Goal: Information Seeking & Learning: Learn about a topic

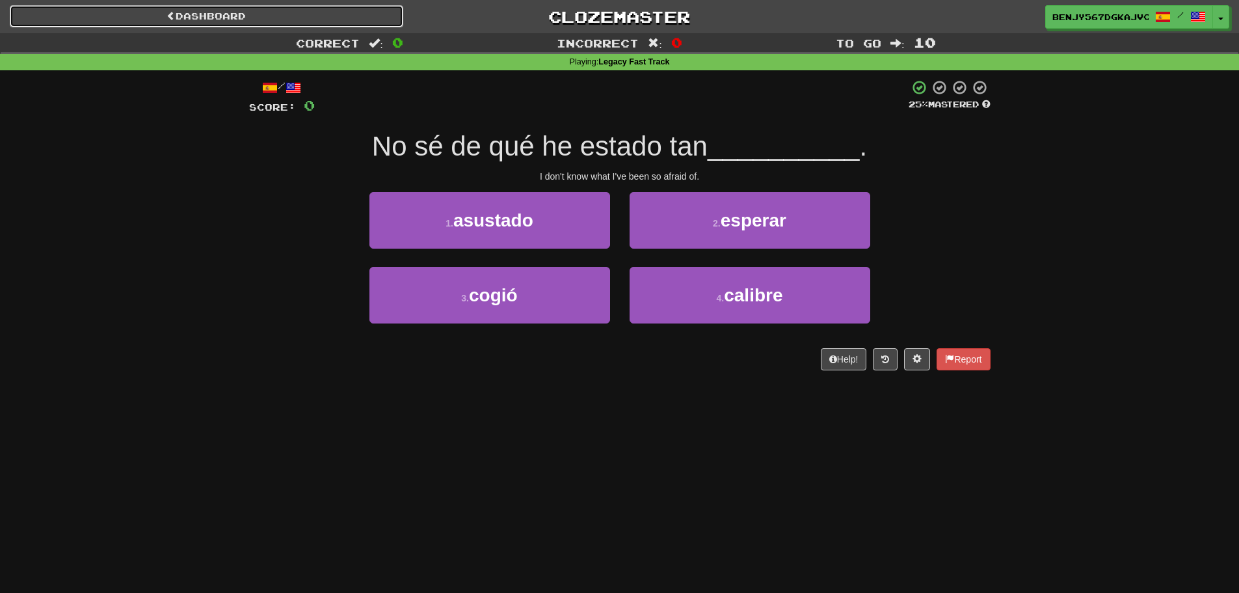
click at [372, 21] on link "Dashboard" at bounding box center [207, 16] width 394 height 22
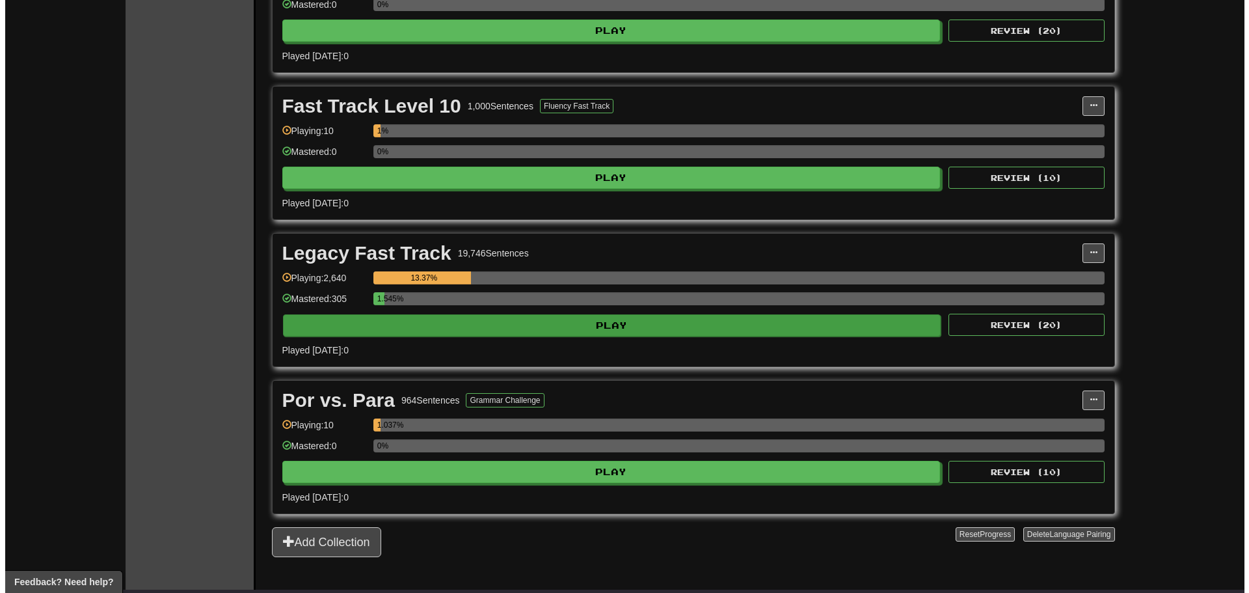
scroll to position [1301, 0]
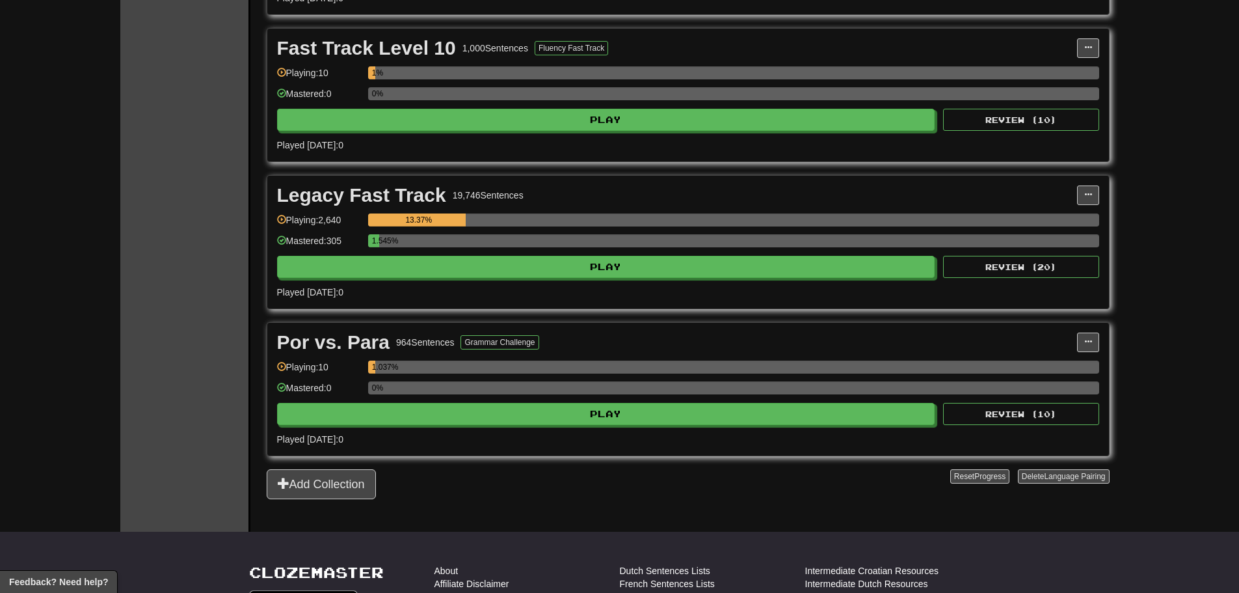
click at [399, 253] on div "1.545%" at bounding box center [733, 244] width 731 height 21
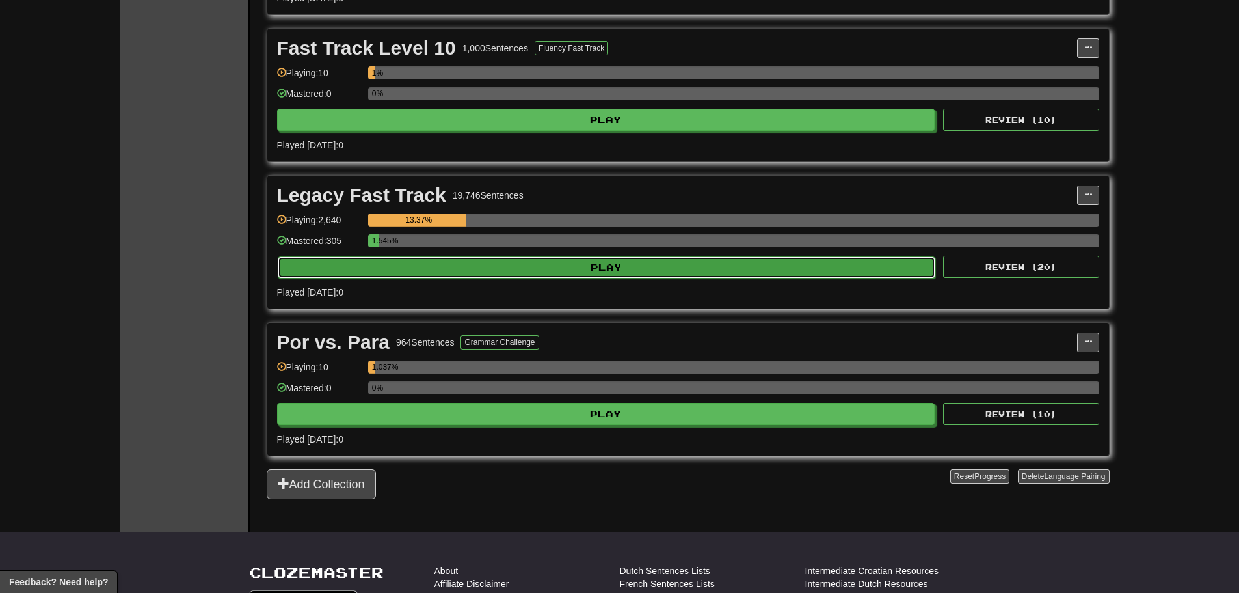
click at [403, 259] on button "Play" at bounding box center [607, 267] width 658 height 22
select select "**"
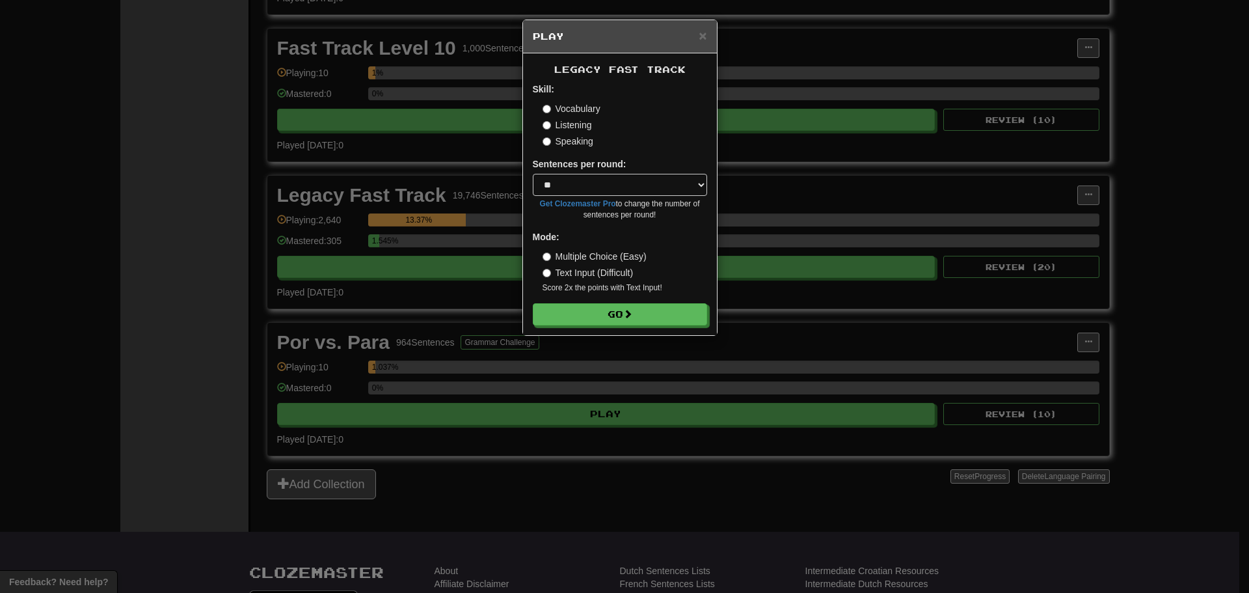
click at [584, 148] on form "Skill: Vocabulary Listening Speaking Sentences per round: * ** ** ** ** ** *** …" at bounding box center [620, 204] width 174 height 243
click at [583, 147] on label "Speaking" at bounding box center [568, 141] width 51 height 13
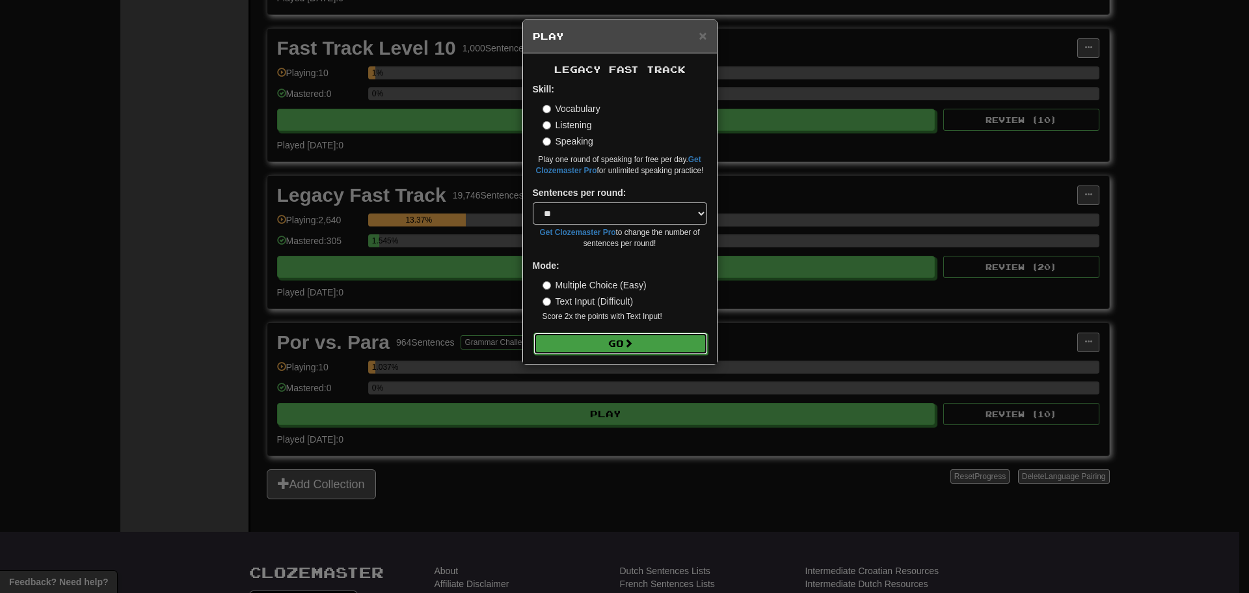
click at [608, 338] on button "Go" at bounding box center [621, 343] width 174 height 22
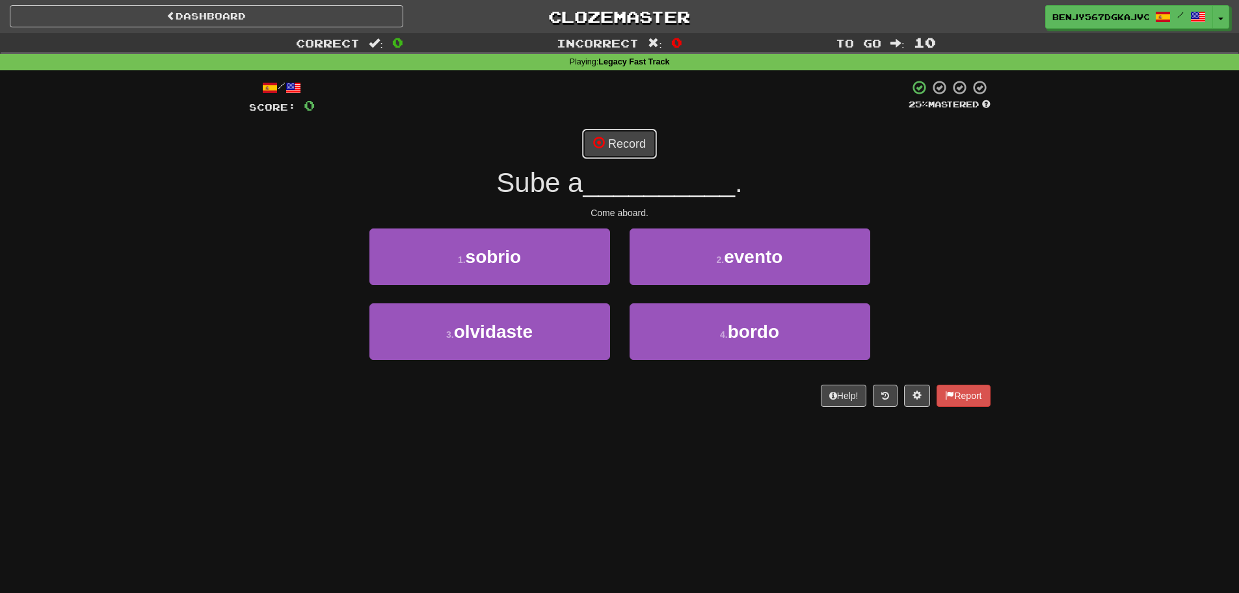
click at [609, 143] on button "Record" at bounding box center [619, 144] width 75 height 30
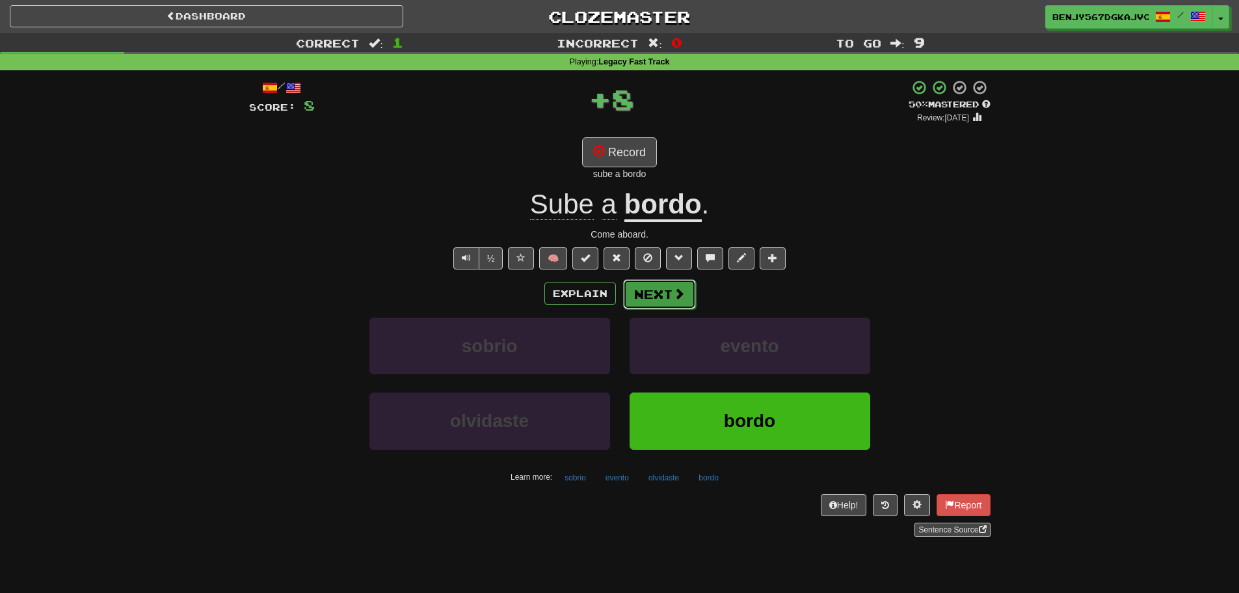
click at [663, 286] on button "Next" at bounding box center [659, 294] width 73 height 30
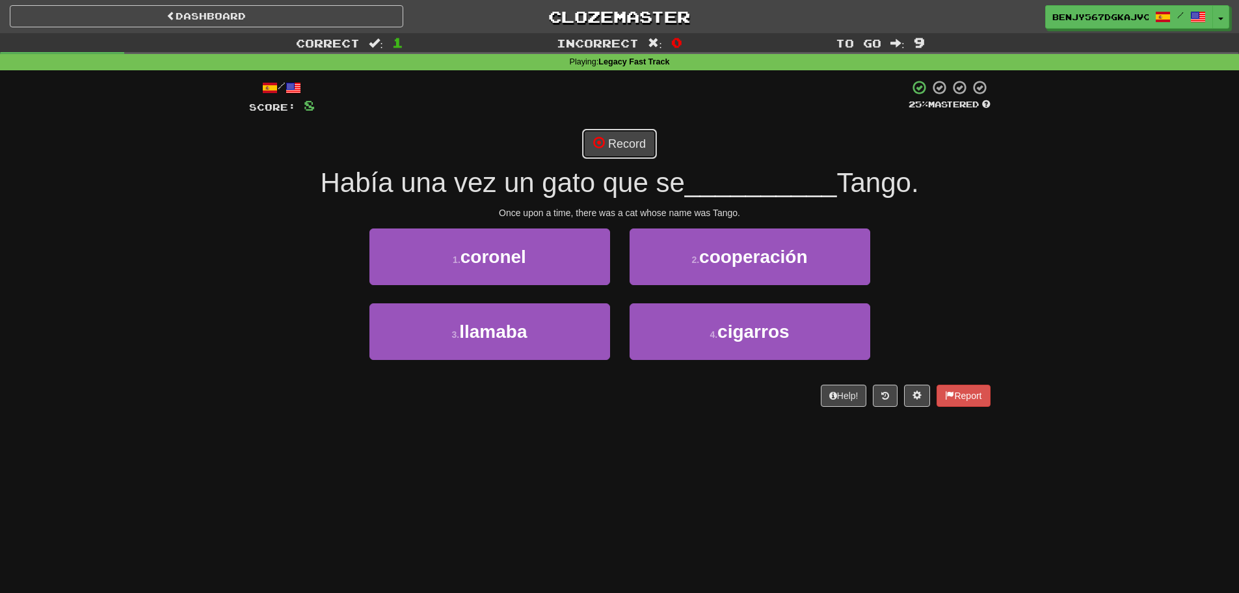
click at [624, 134] on button "Record" at bounding box center [619, 144] width 75 height 30
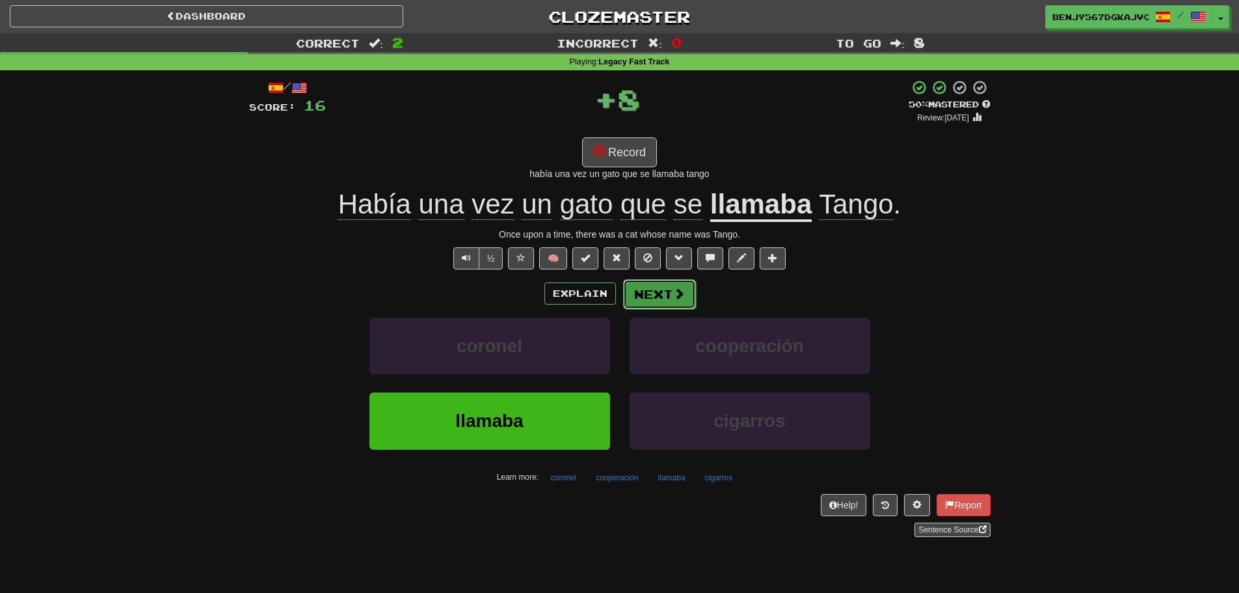
click at [633, 297] on button "Next" at bounding box center [659, 294] width 73 height 30
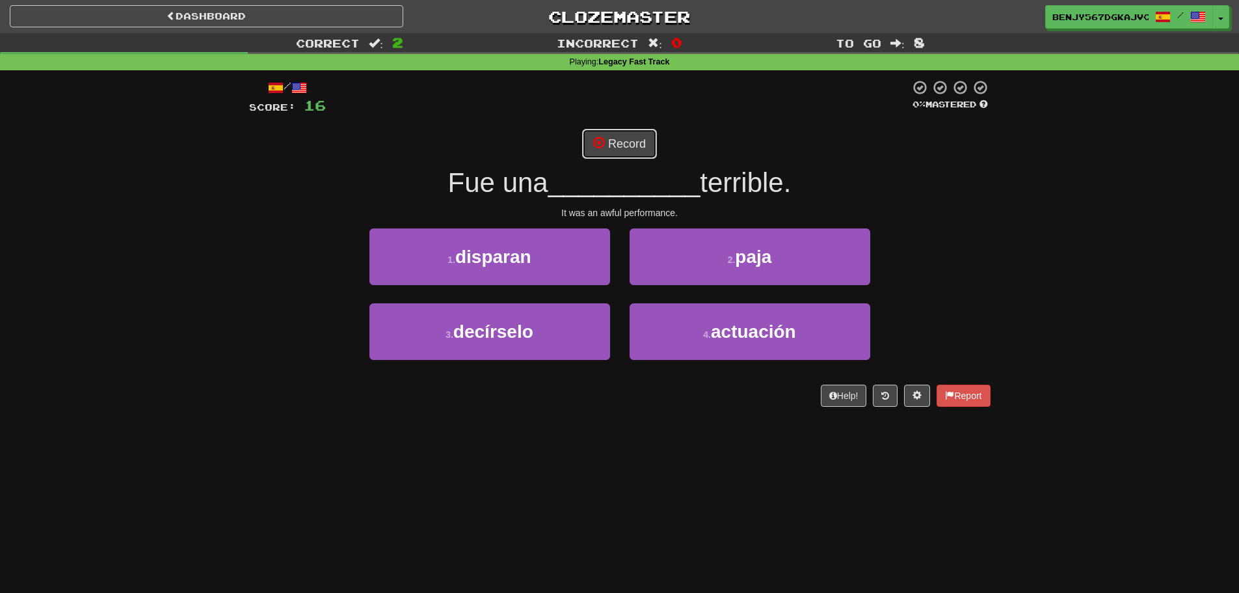
click at [630, 139] on button "Record" at bounding box center [619, 144] width 75 height 30
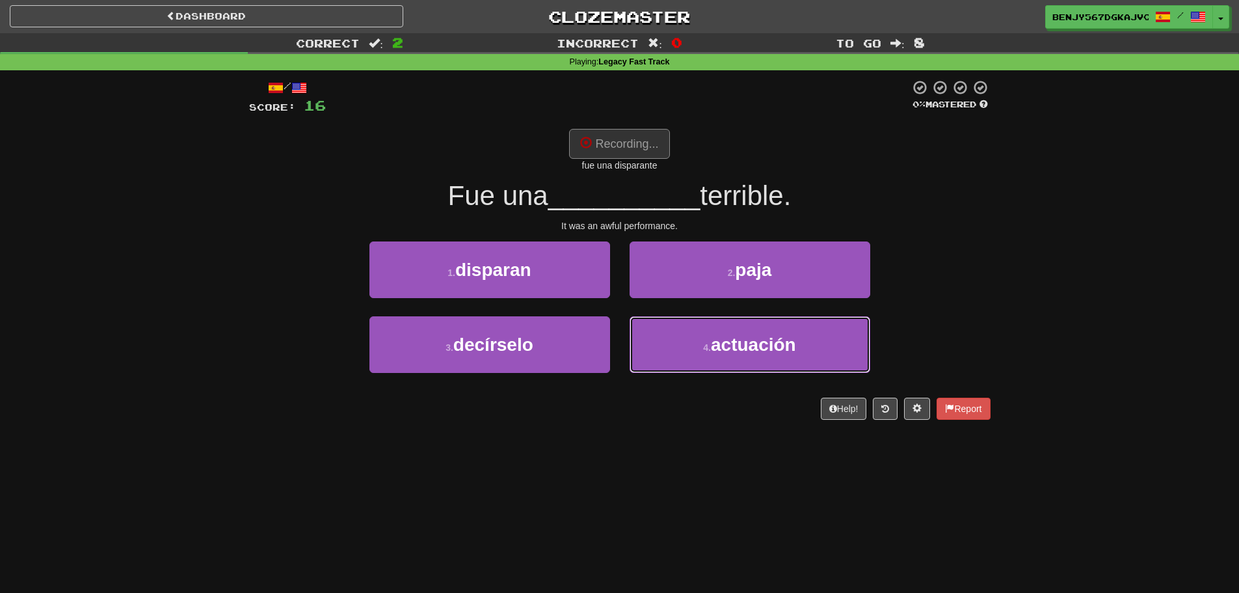
click at [729, 373] on div "4 . actuación" at bounding box center [750, 353] width 260 height 75
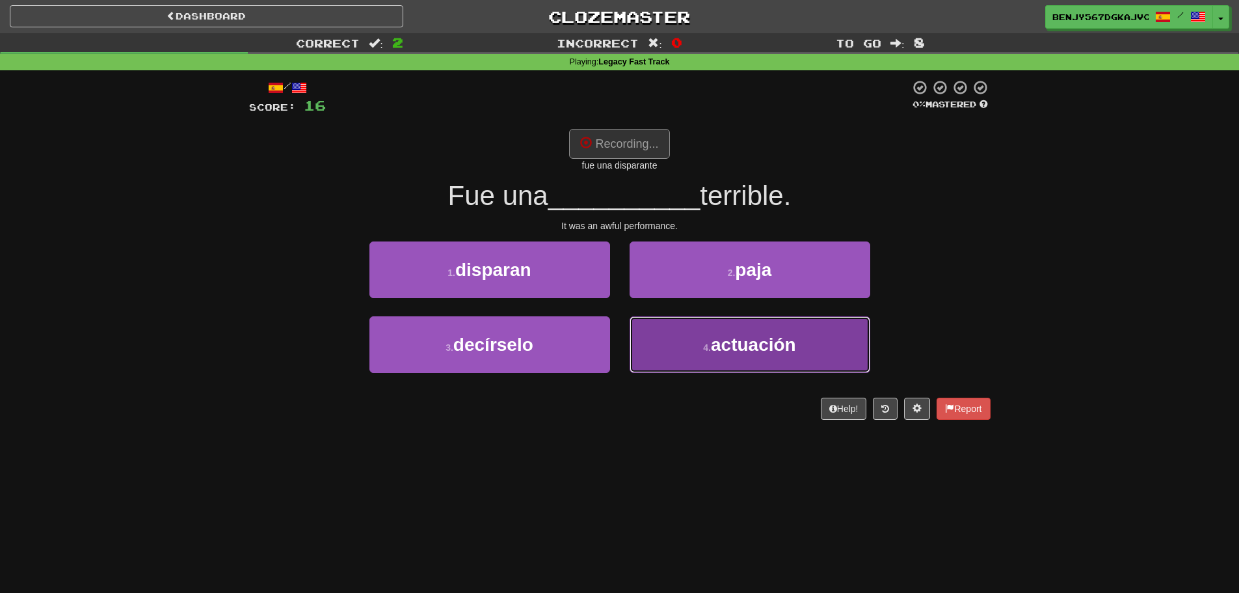
click at [709, 351] on small "4 ." at bounding box center [707, 347] width 8 height 10
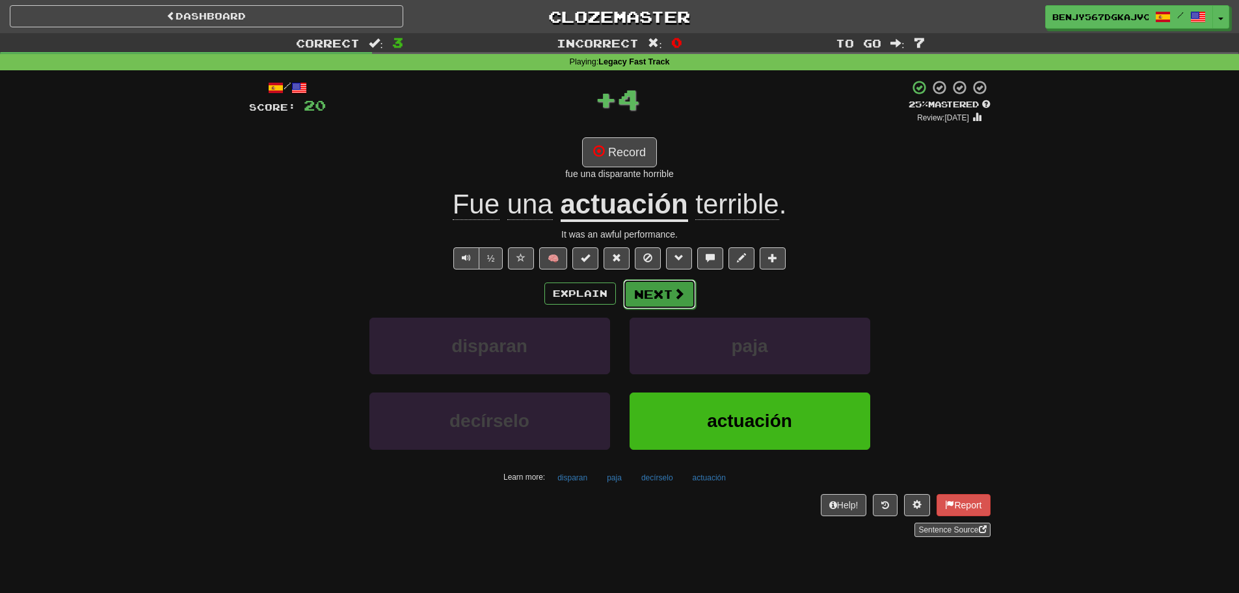
click at [649, 286] on button "Next" at bounding box center [659, 294] width 73 height 30
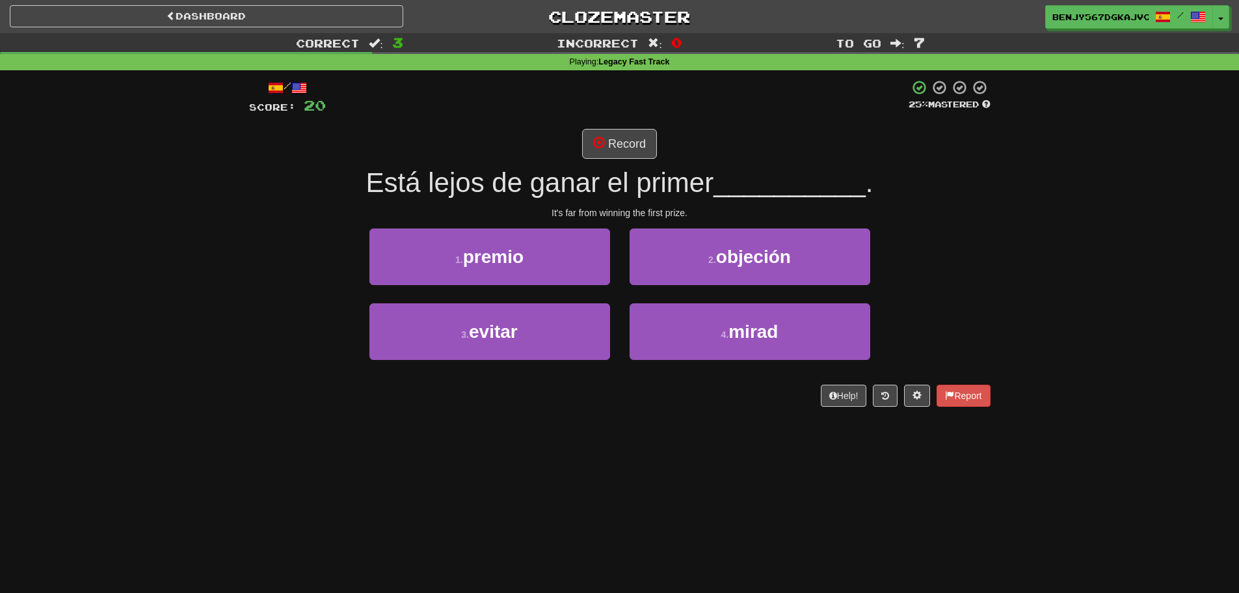
click at [612, 128] on div "/ Score: 20 25 % Mastered Record Está lejos de ganar el primer __________ . It'…" at bounding box center [620, 242] width 742 height 327
click at [610, 135] on button "Record" at bounding box center [619, 144] width 75 height 30
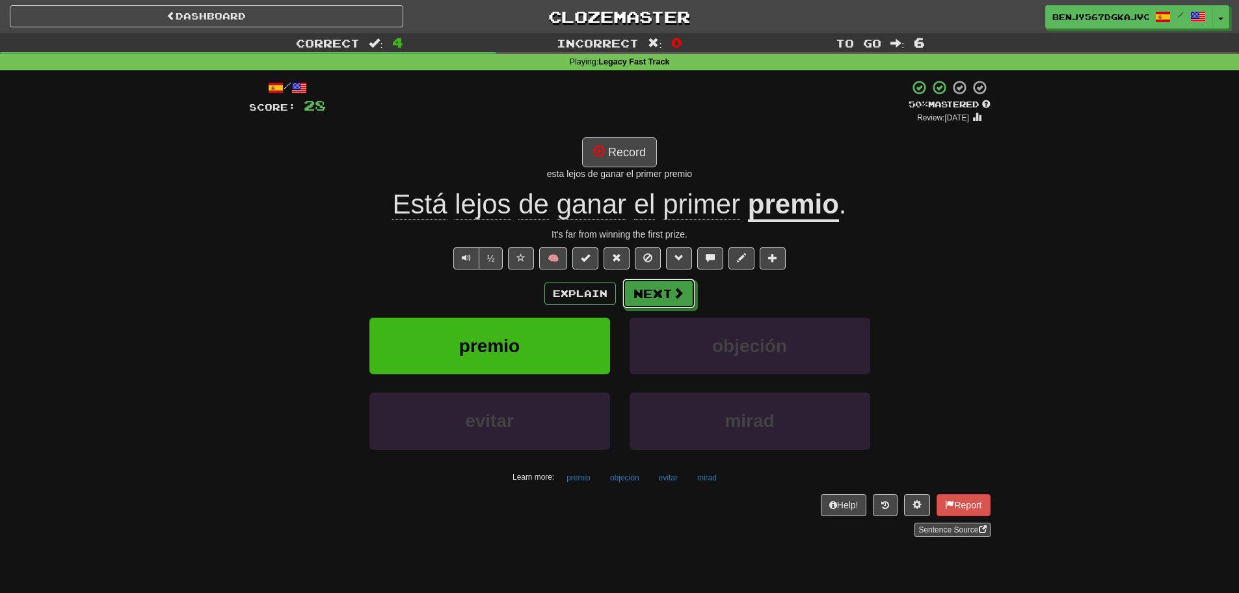
click at [653, 308] on button "Next" at bounding box center [659, 293] width 73 height 30
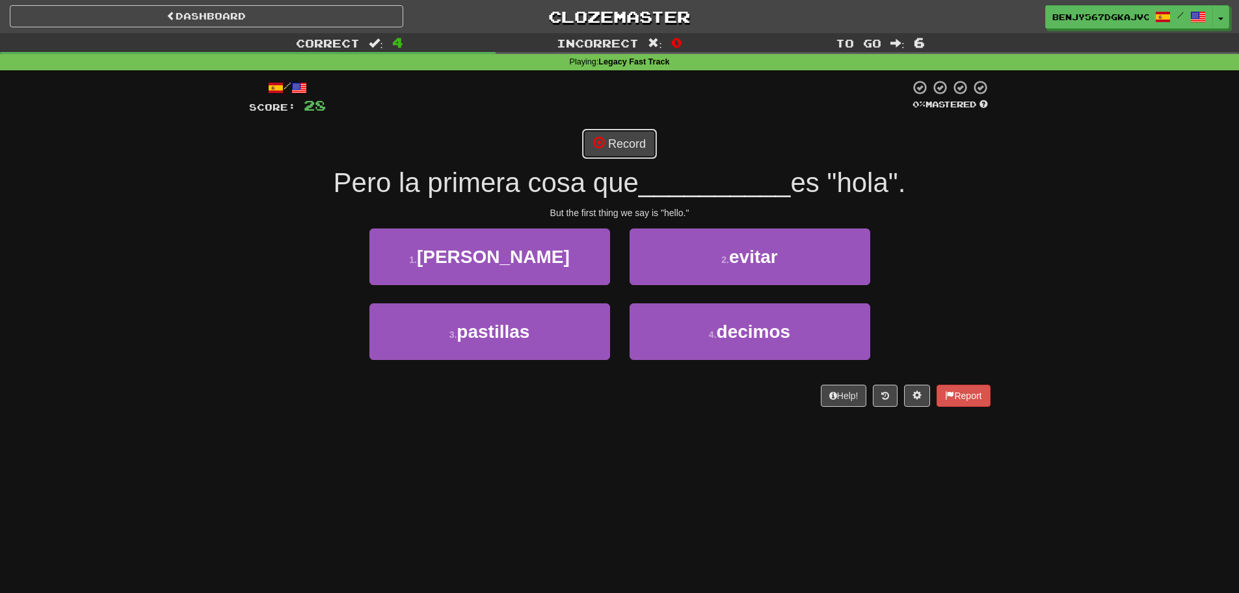
click at [640, 142] on button "Record" at bounding box center [619, 144] width 75 height 30
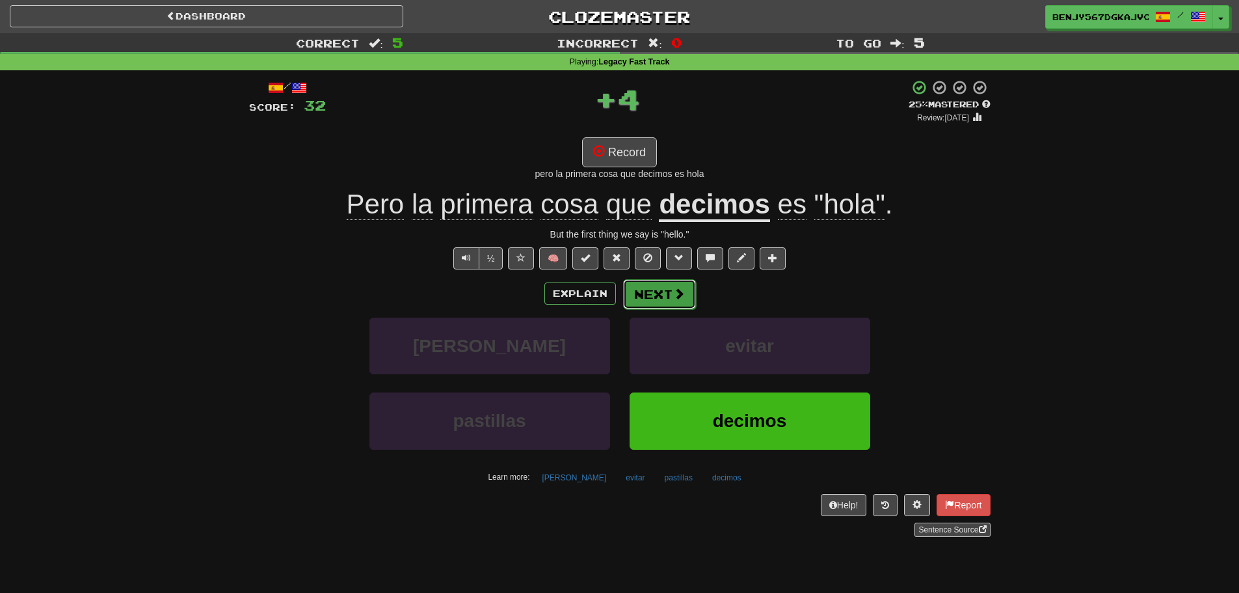
click at [651, 292] on button "Next" at bounding box center [659, 294] width 73 height 30
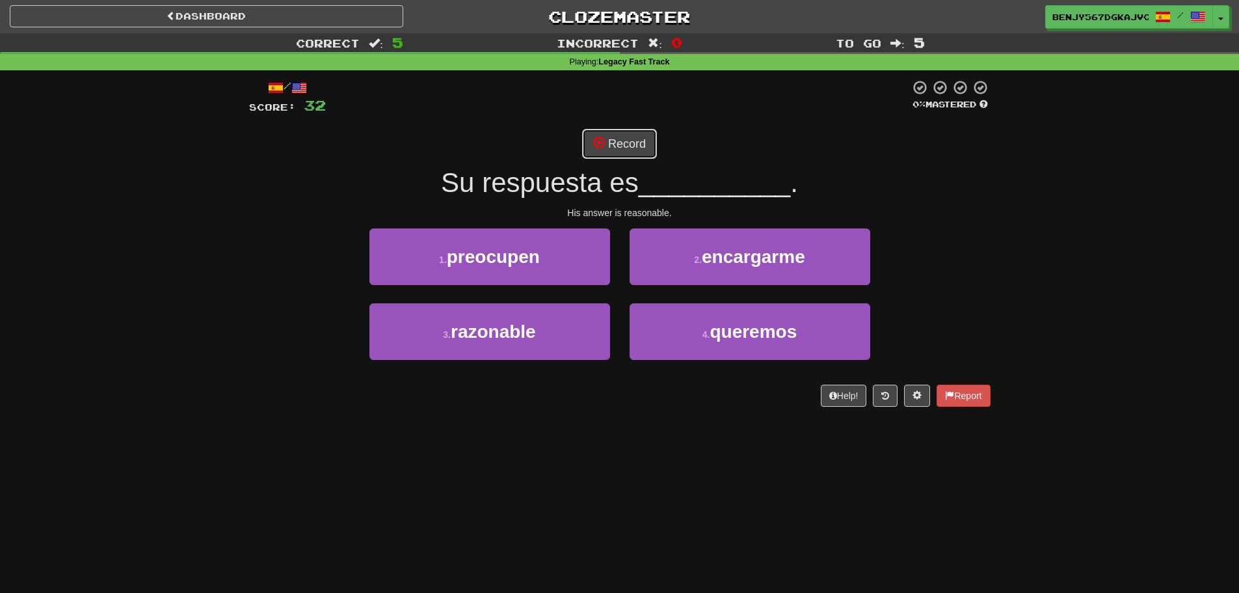
click at [621, 138] on button "Record" at bounding box center [619, 144] width 75 height 30
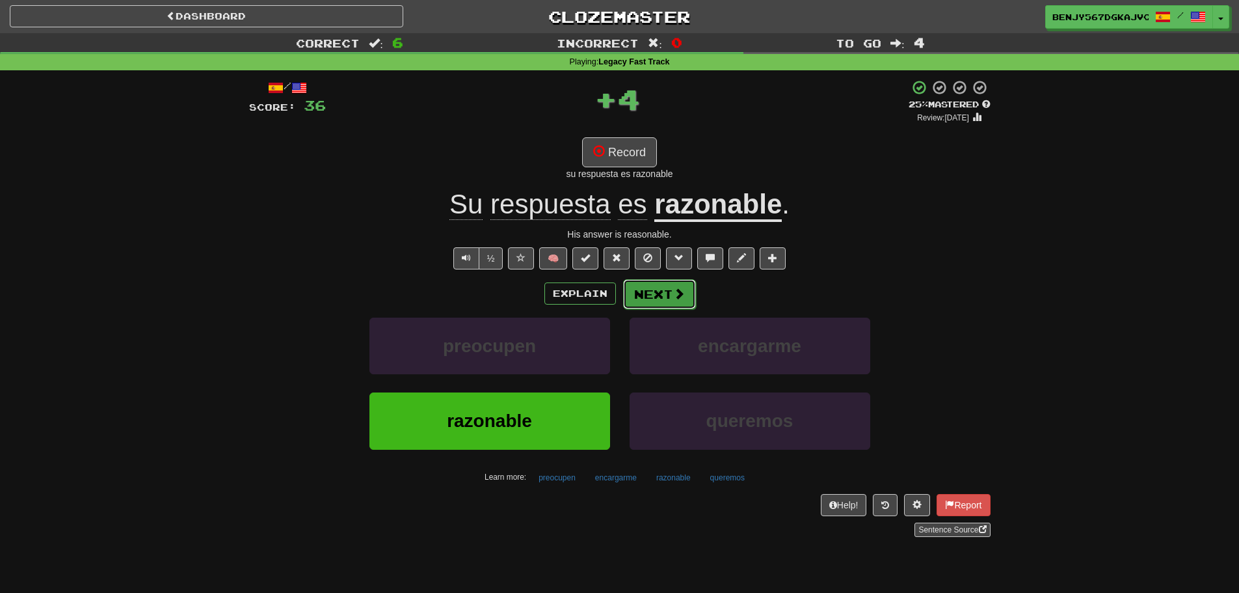
click at [670, 299] on button "Next" at bounding box center [659, 294] width 73 height 30
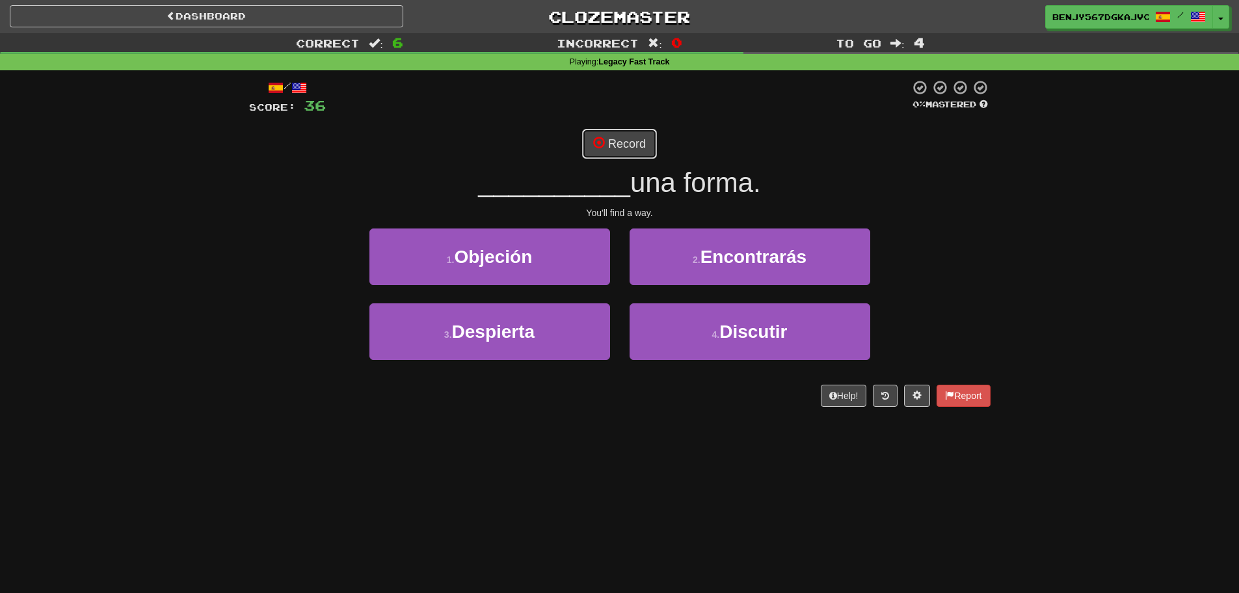
click at [607, 135] on button "Record" at bounding box center [619, 144] width 75 height 30
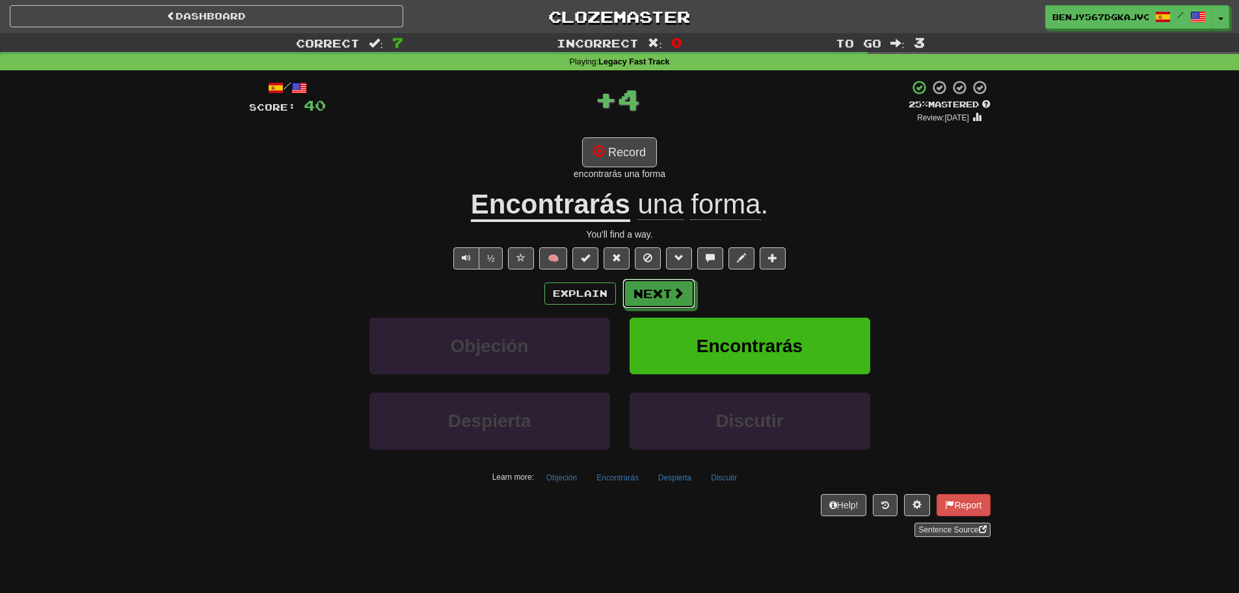
click at [650, 289] on button "Next" at bounding box center [659, 293] width 73 height 30
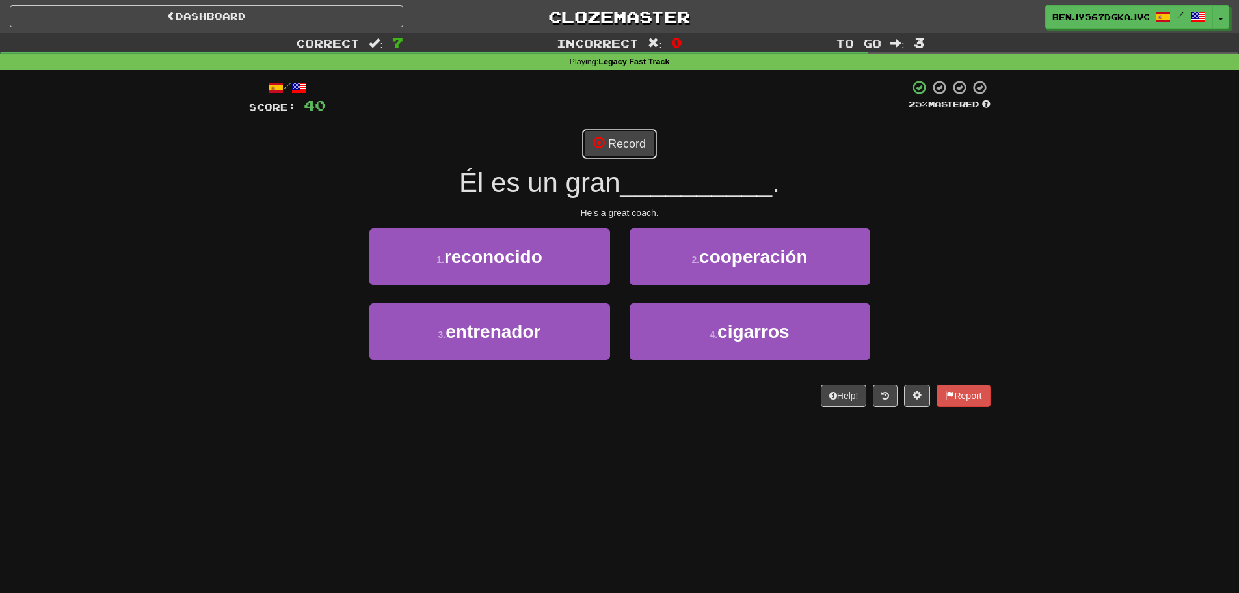
click at [614, 131] on button "Record" at bounding box center [619, 144] width 75 height 30
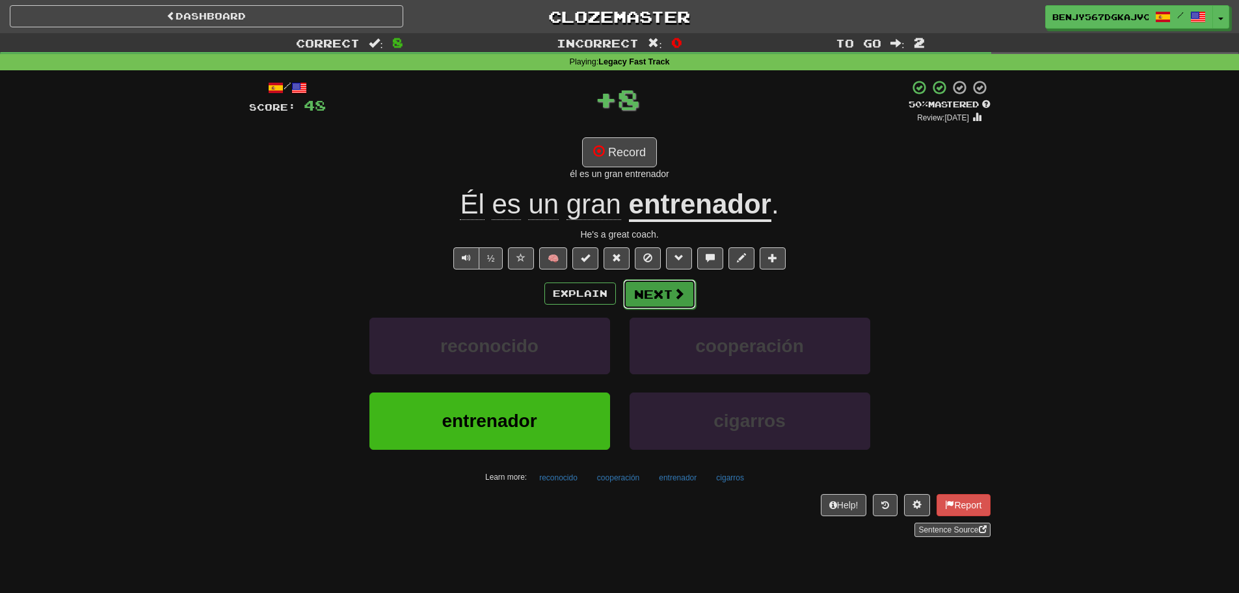
click at [677, 295] on span at bounding box center [679, 294] width 12 height 12
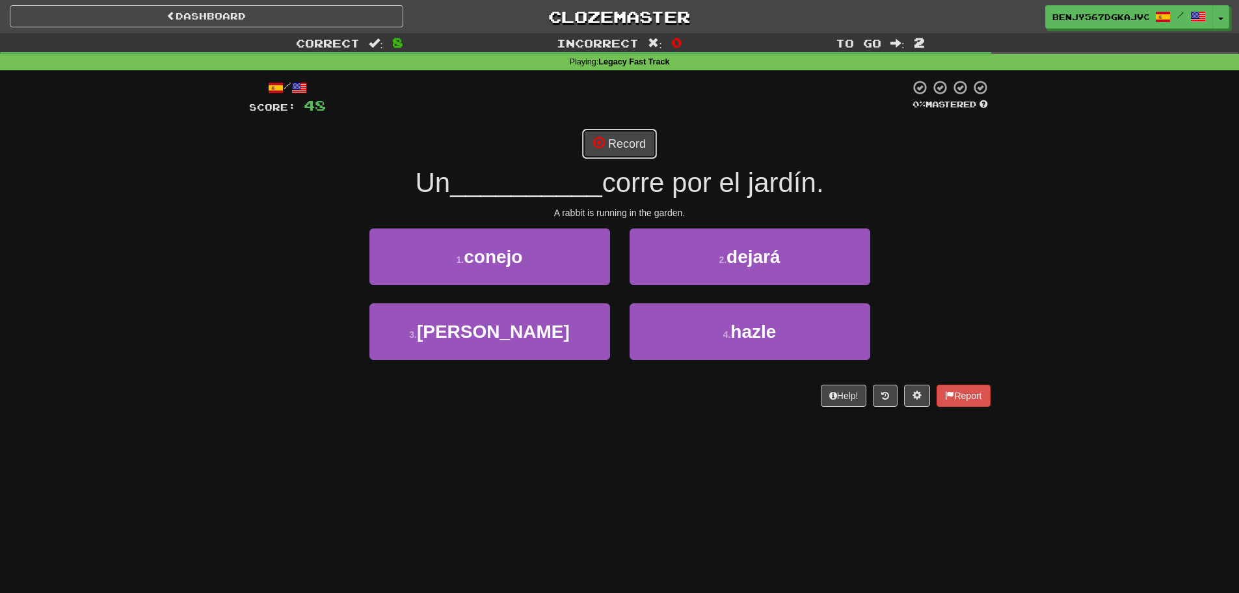
click at [621, 142] on button "Record" at bounding box center [619, 144] width 75 height 30
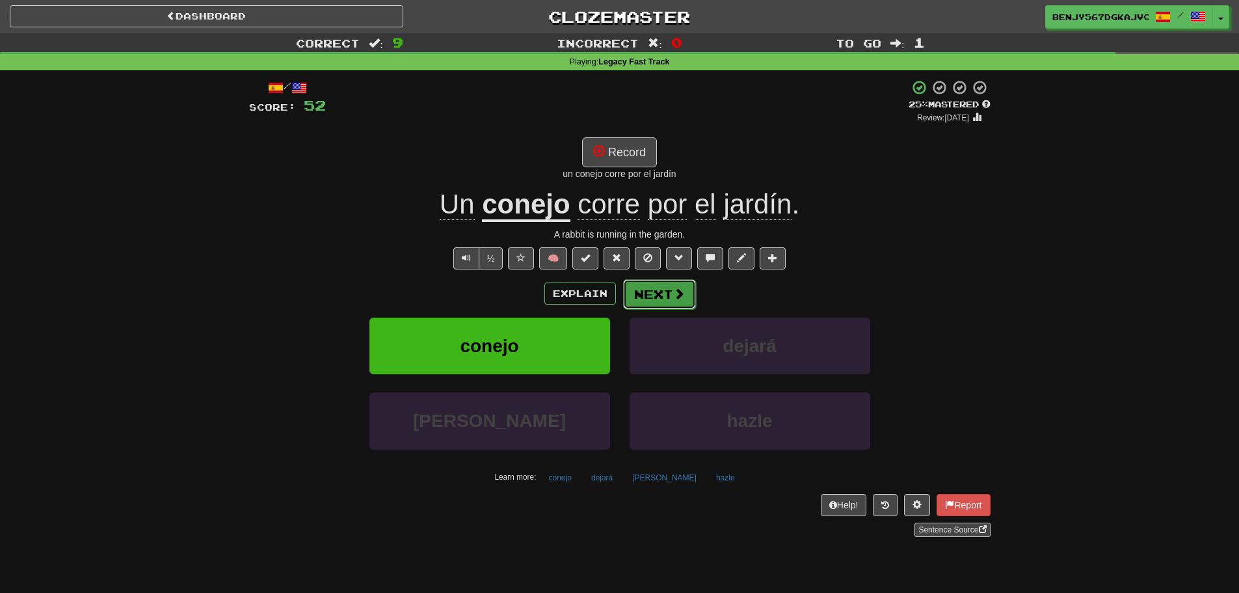
click at [657, 299] on button "Next" at bounding box center [659, 294] width 73 height 30
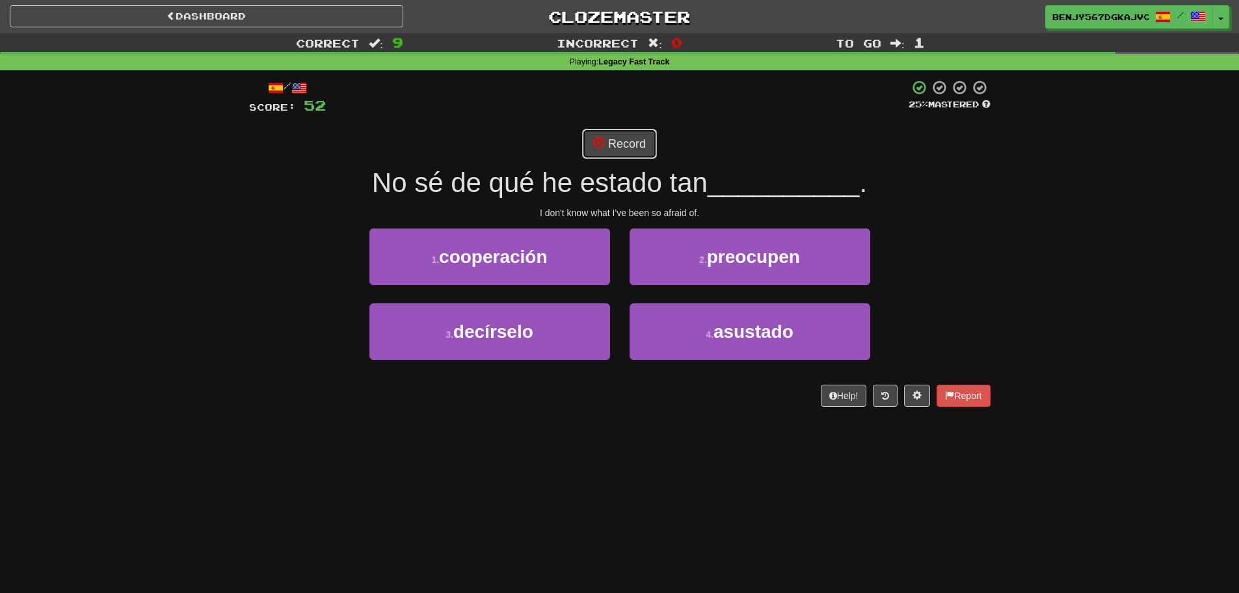
click at [616, 146] on button "Record" at bounding box center [619, 144] width 75 height 30
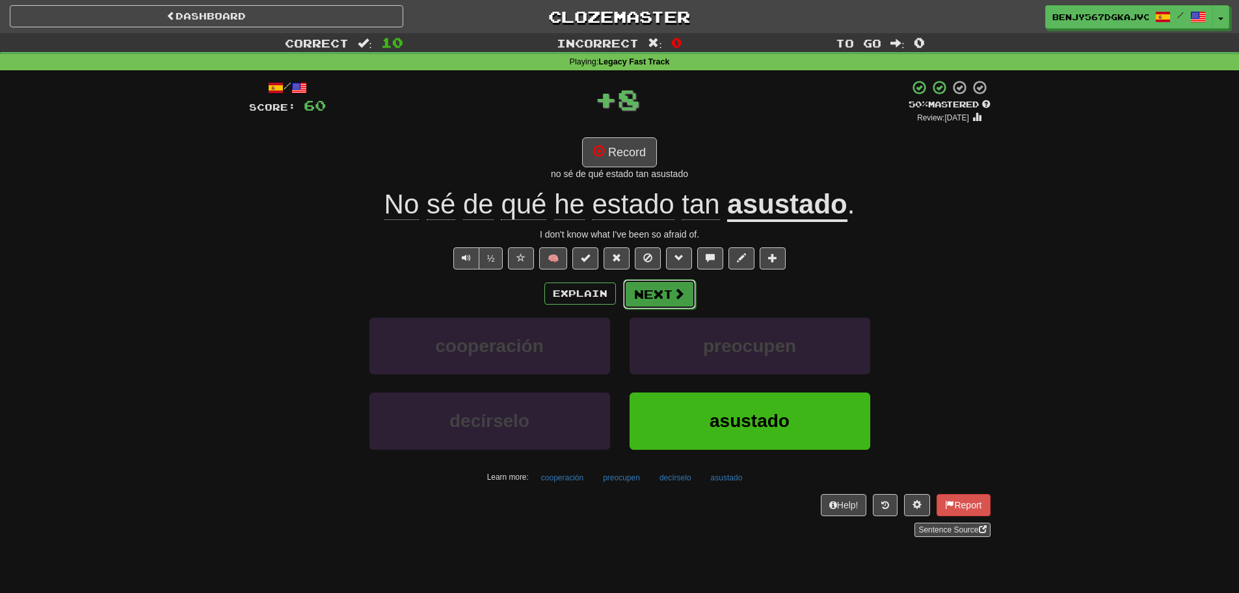
click at [632, 297] on button "Next" at bounding box center [659, 294] width 73 height 30
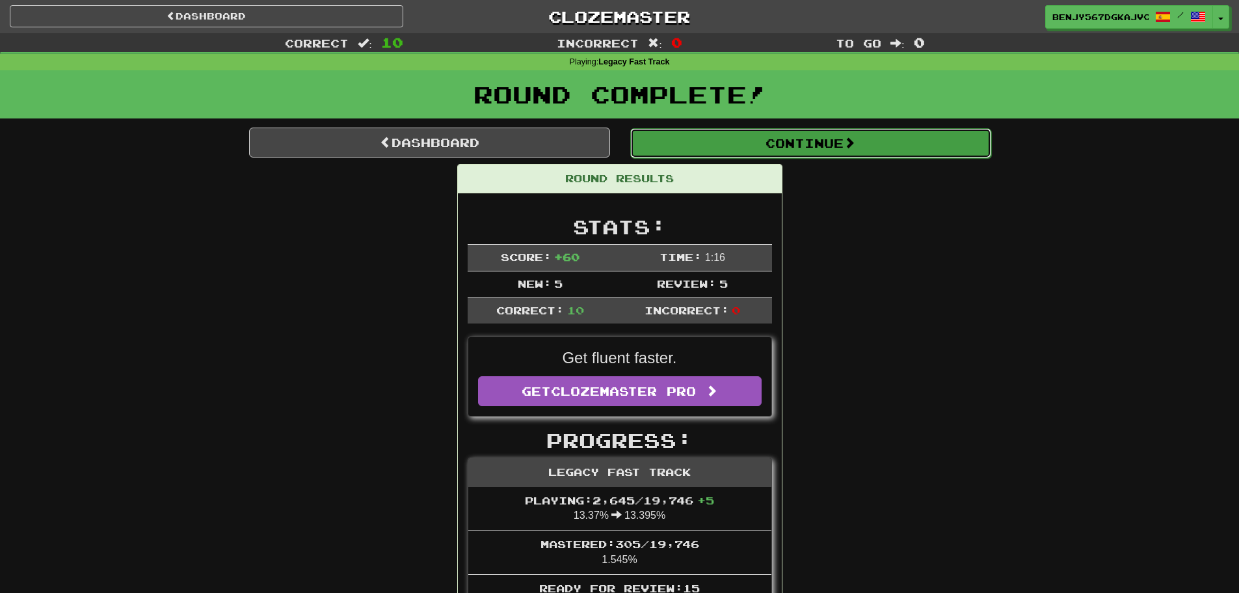
click at [707, 148] on button "Continue" at bounding box center [810, 143] width 361 height 30
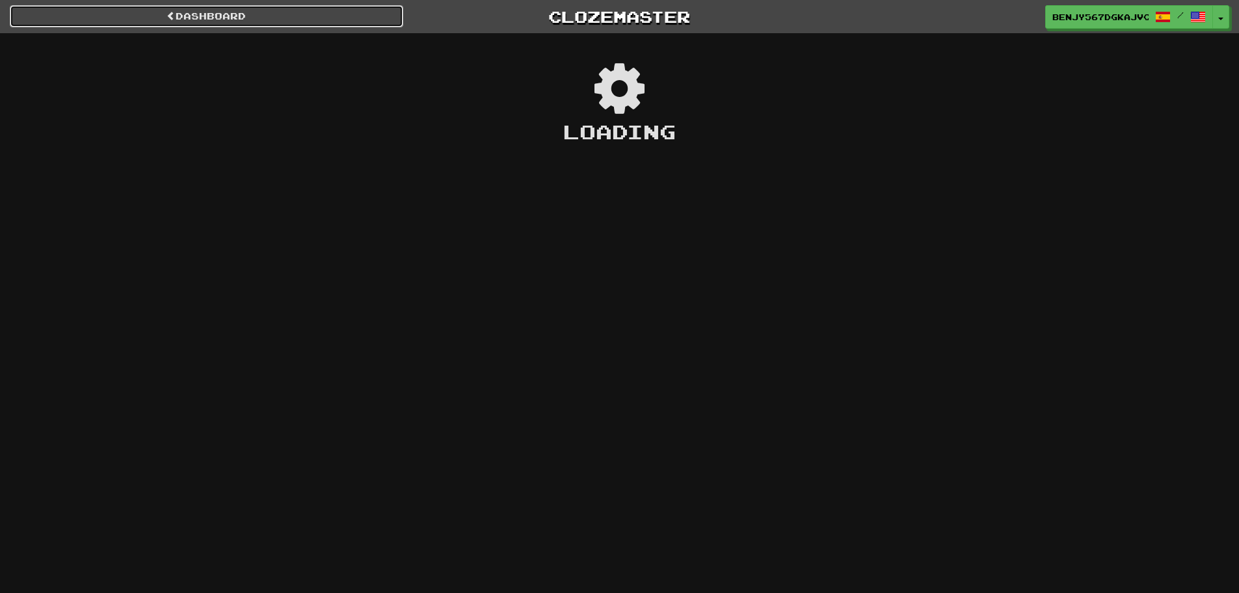
click at [375, 14] on link "Dashboard" at bounding box center [207, 16] width 394 height 22
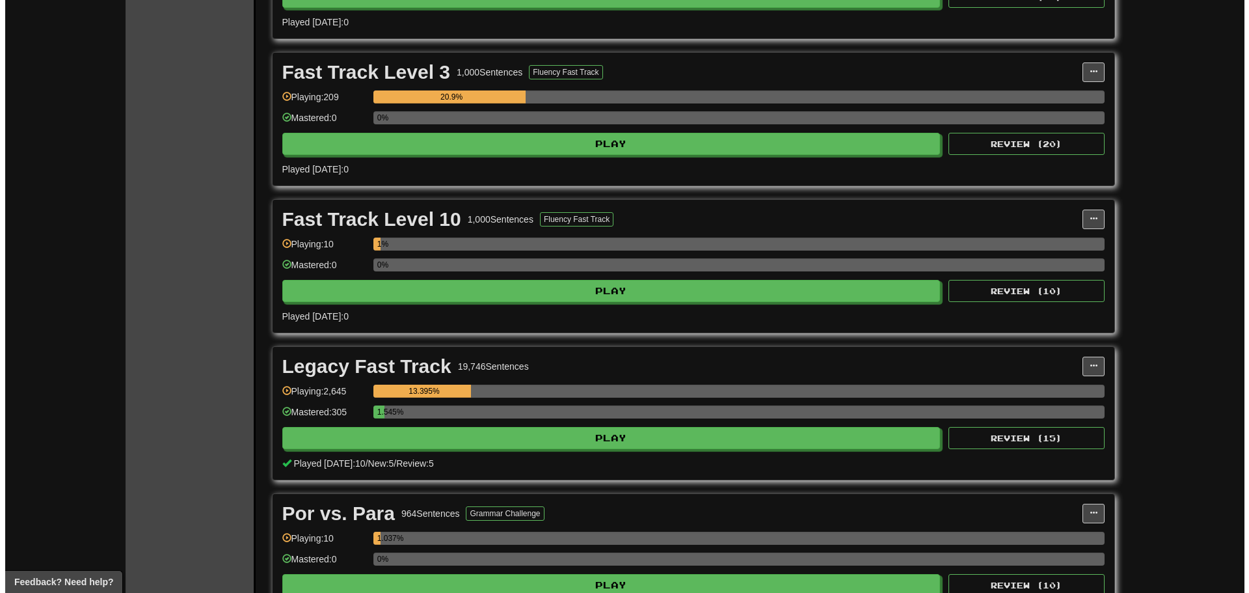
scroll to position [1236, 0]
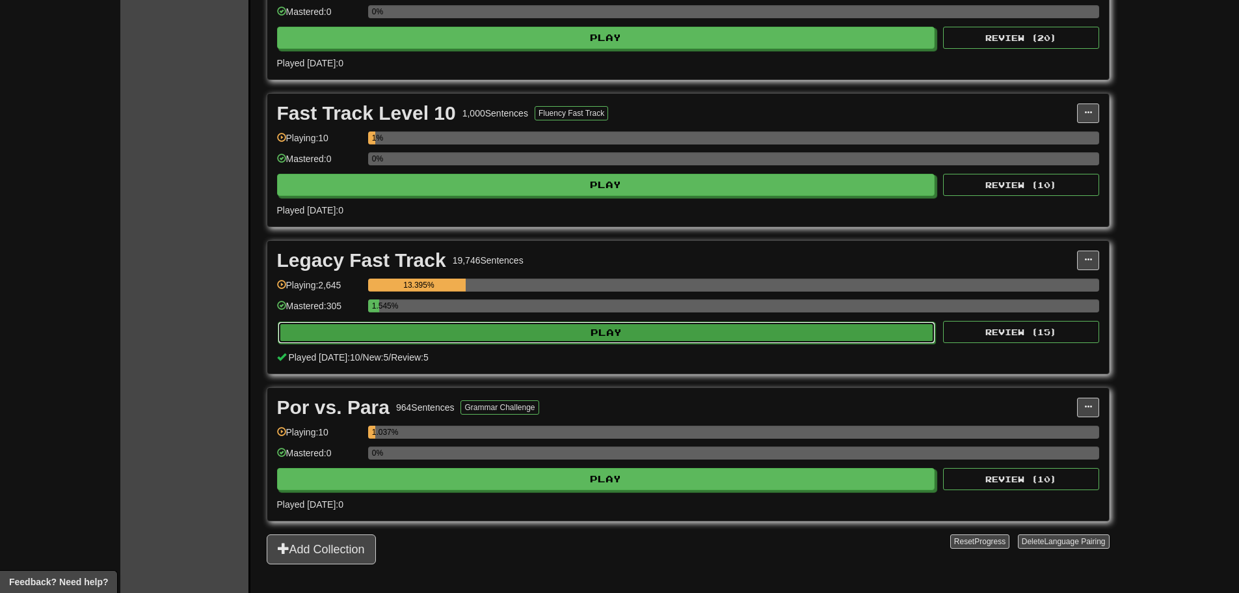
click at [565, 326] on button "Play" at bounding box center [607, 332] width 658 height 22
select select "**"
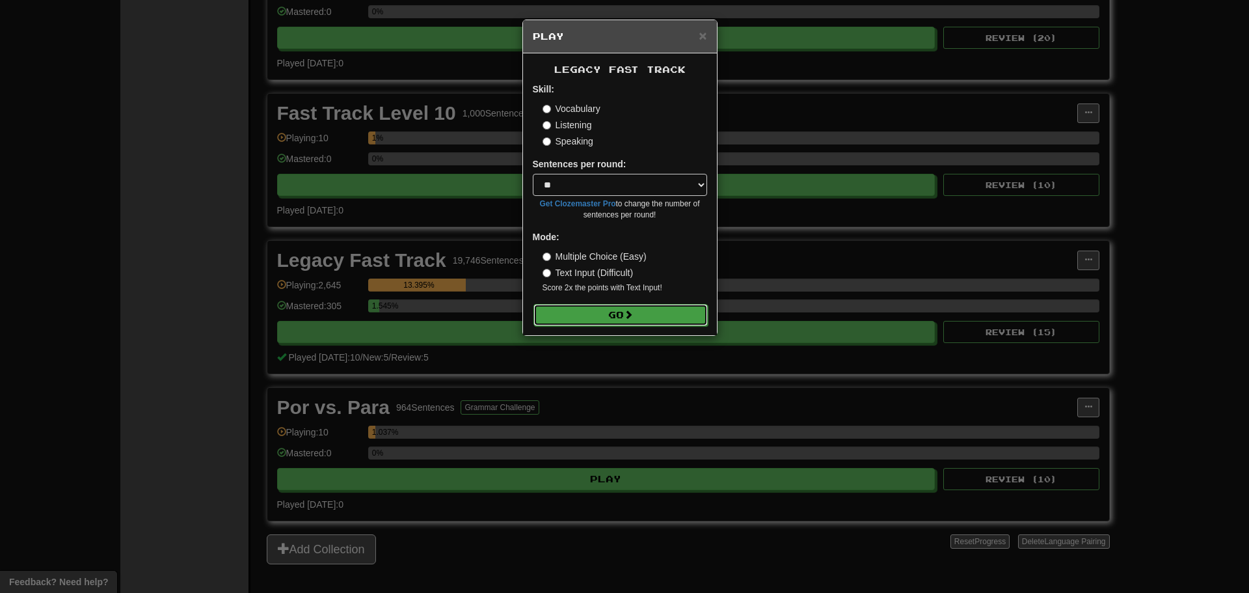
click at [589, 316] on button "Go" at bounding box center [621, 315] width 174 height 22
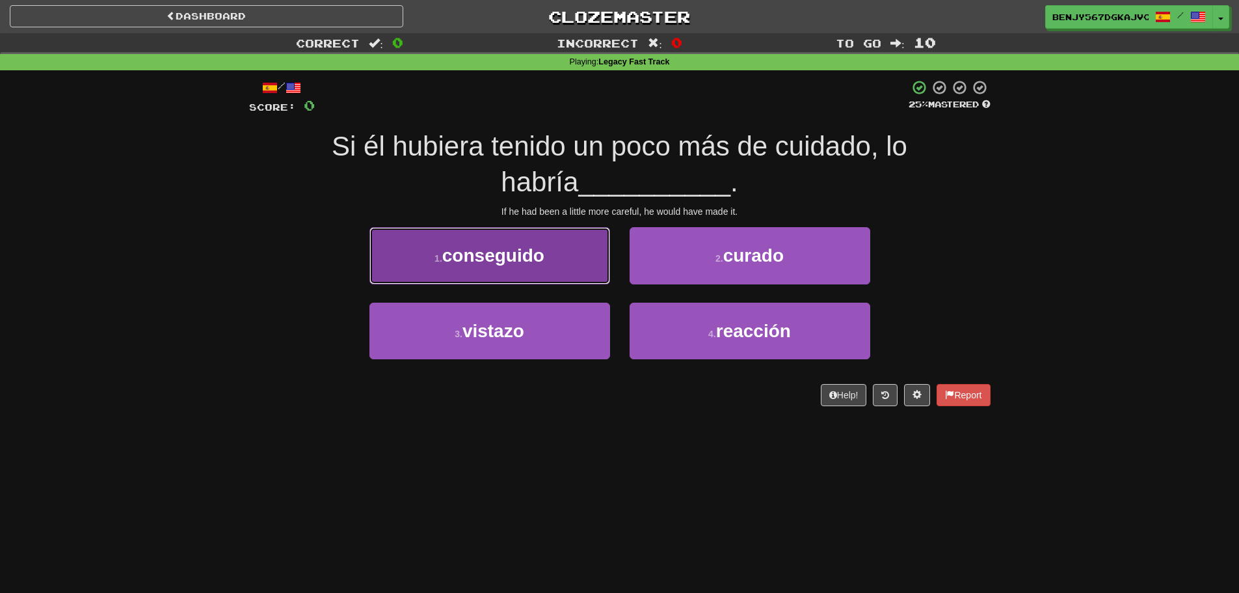
click at [515, 247] on span "conseguido" at bounding box center [493, 255] width 102 height 20
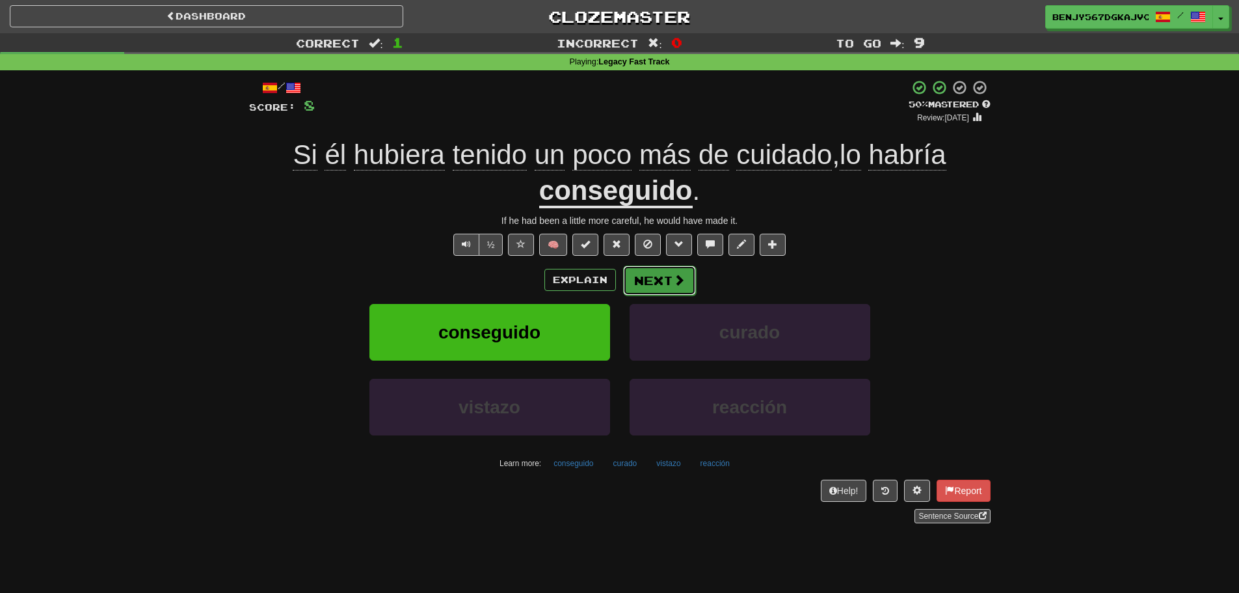
click at [662, 276] on button "Next" at bounding box center [659, 280] width 73 height 30
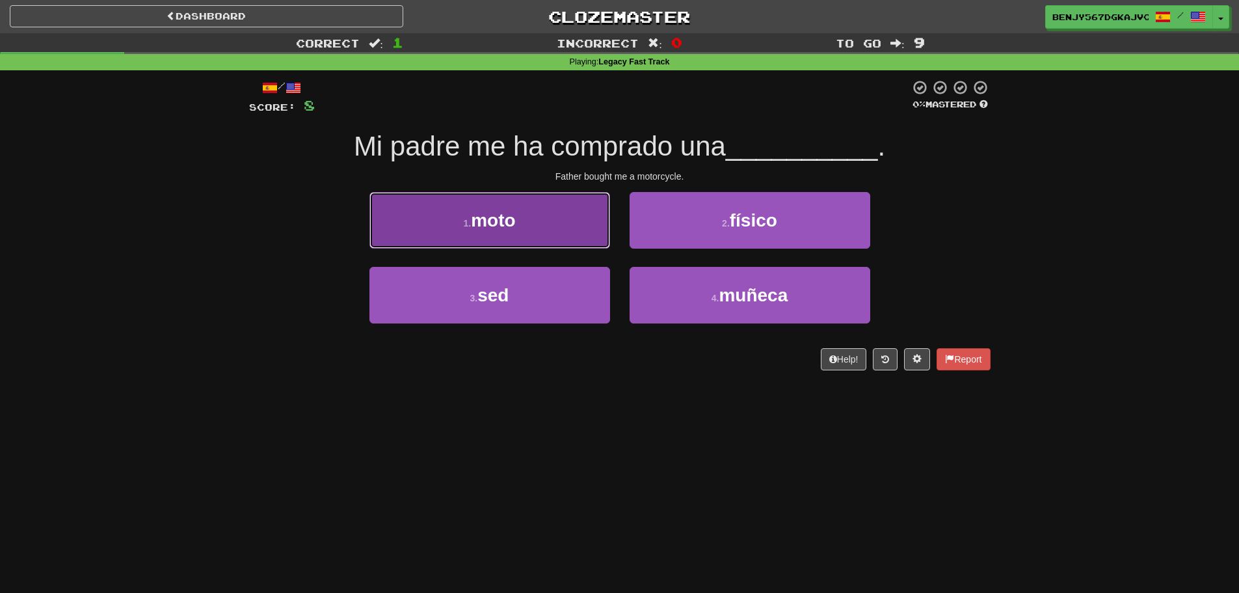
click at [444, 225] on button "1 . moto" at bounding box center [490, 220] width 241 height 57
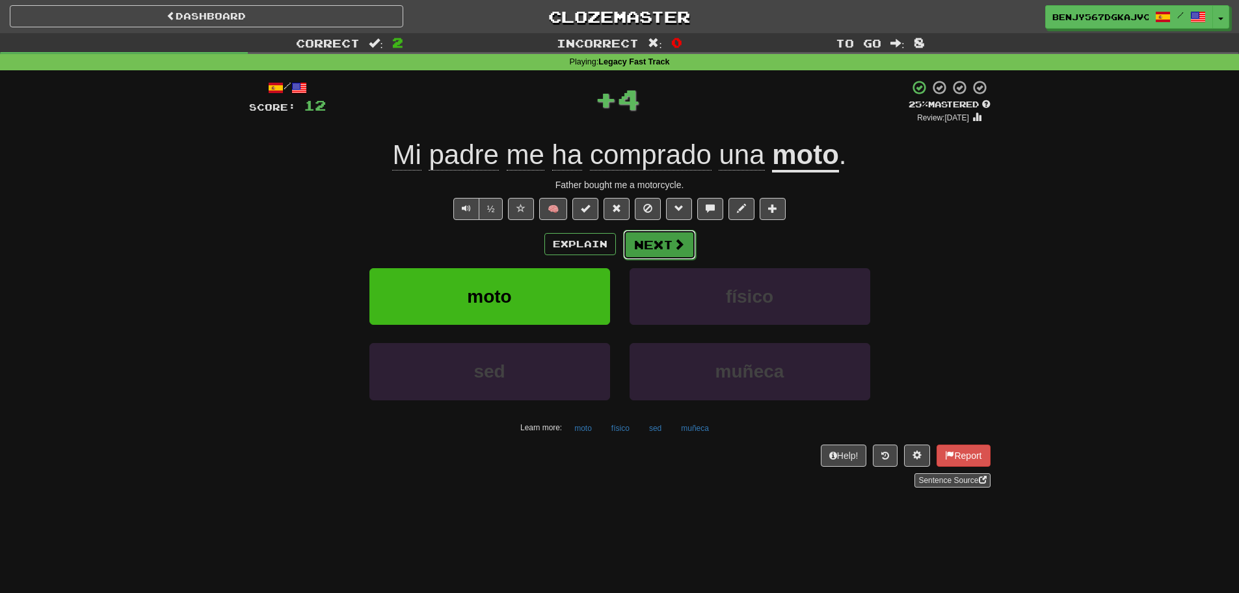
click at [669, 249] on button "Next" at bounding box center [659, 245] width 73 height 30
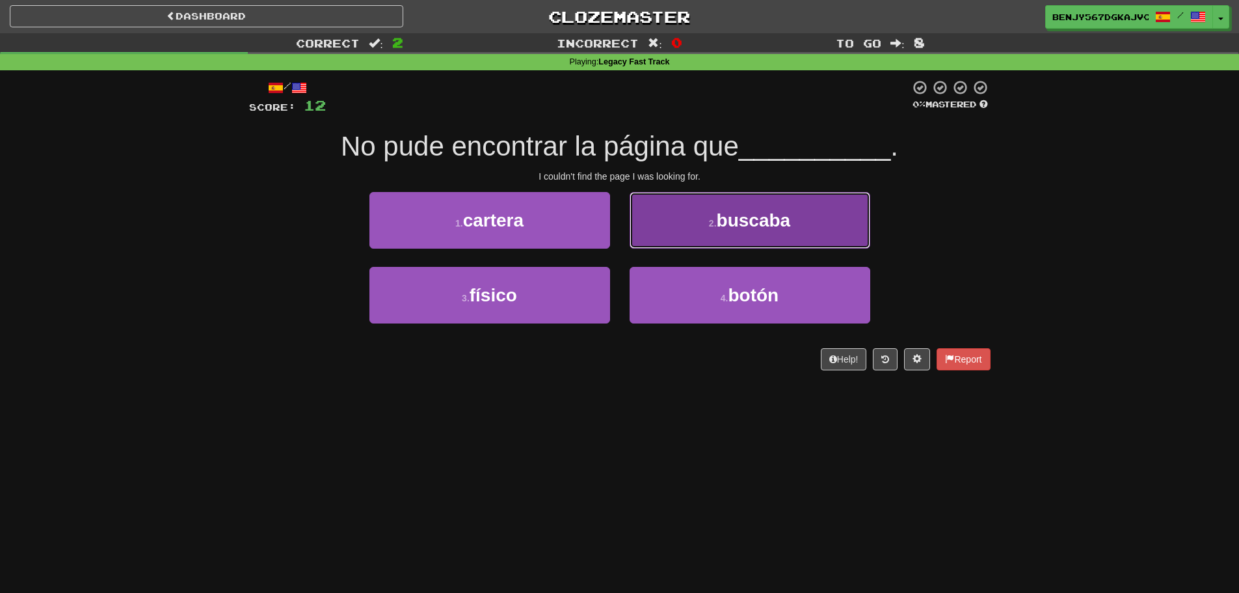
click at [731, 234] on button "2 . buscaba" at bounding box center [750, 220] width 241 height 57
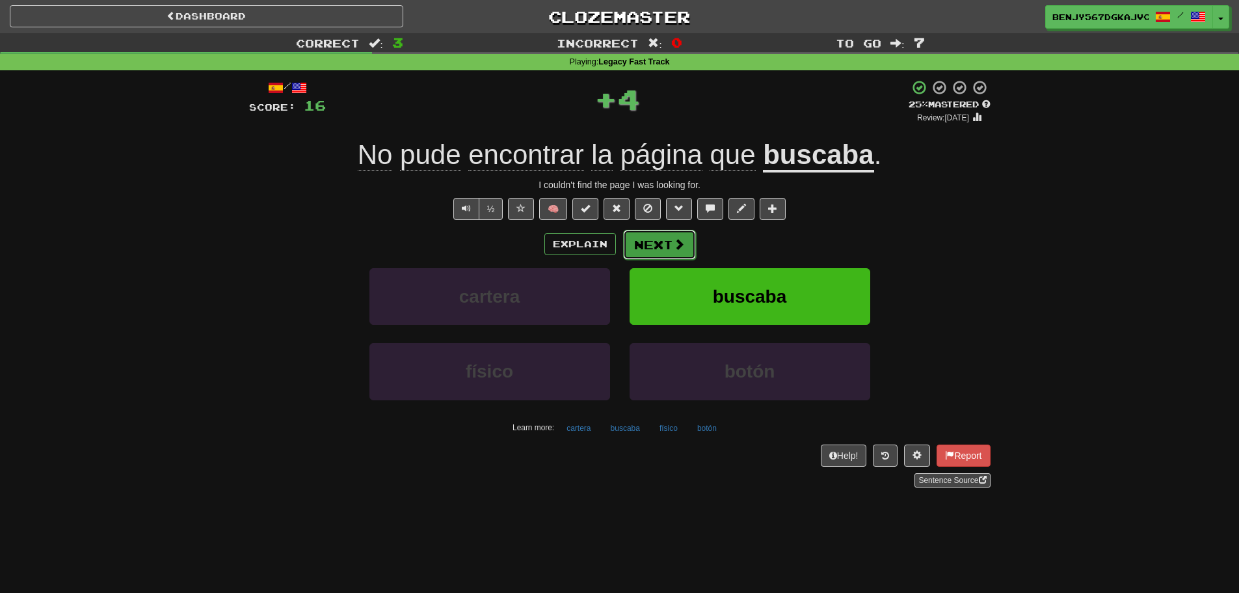
click at [667, 254] on button "Next" at bounding box center [659, 245] width 73 height 30
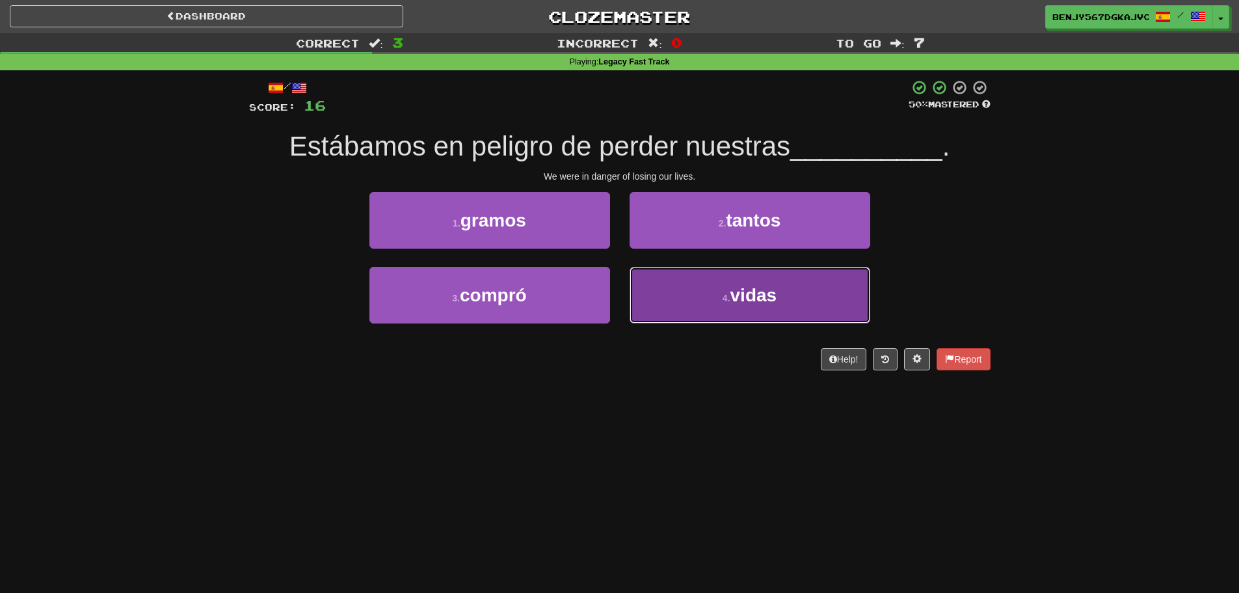
click at [776, 295] on span "vidas" at bounding box center [754, 295] width 47 height 20
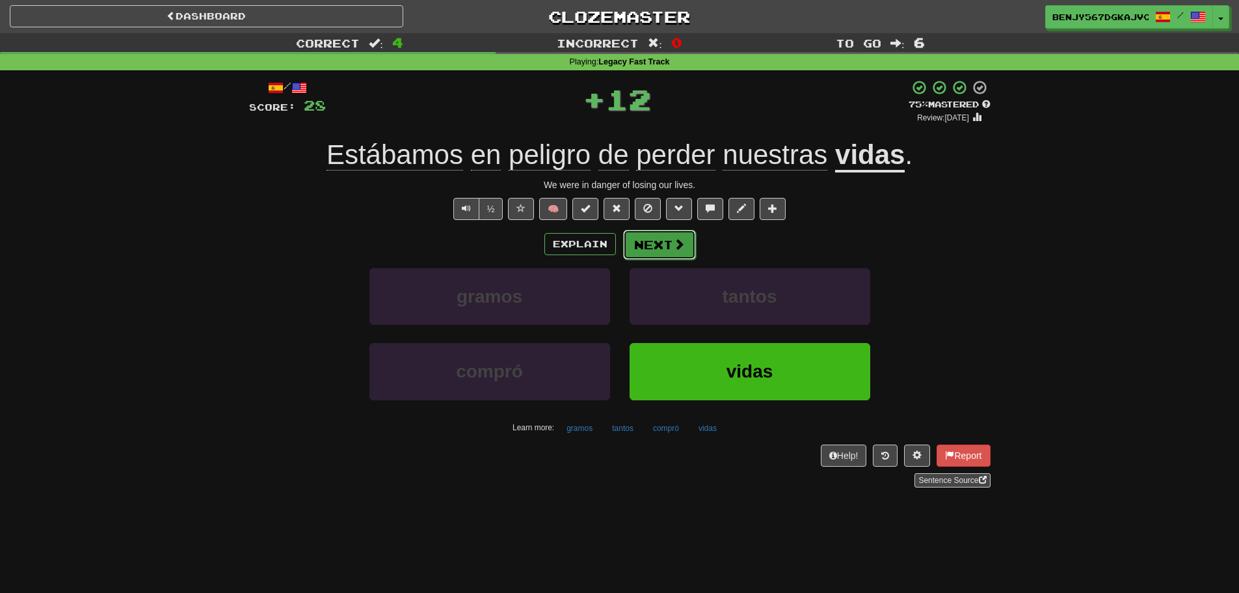
click at [664, 247] on button "Next" at bounding box center [659, 245] width 73 height 30
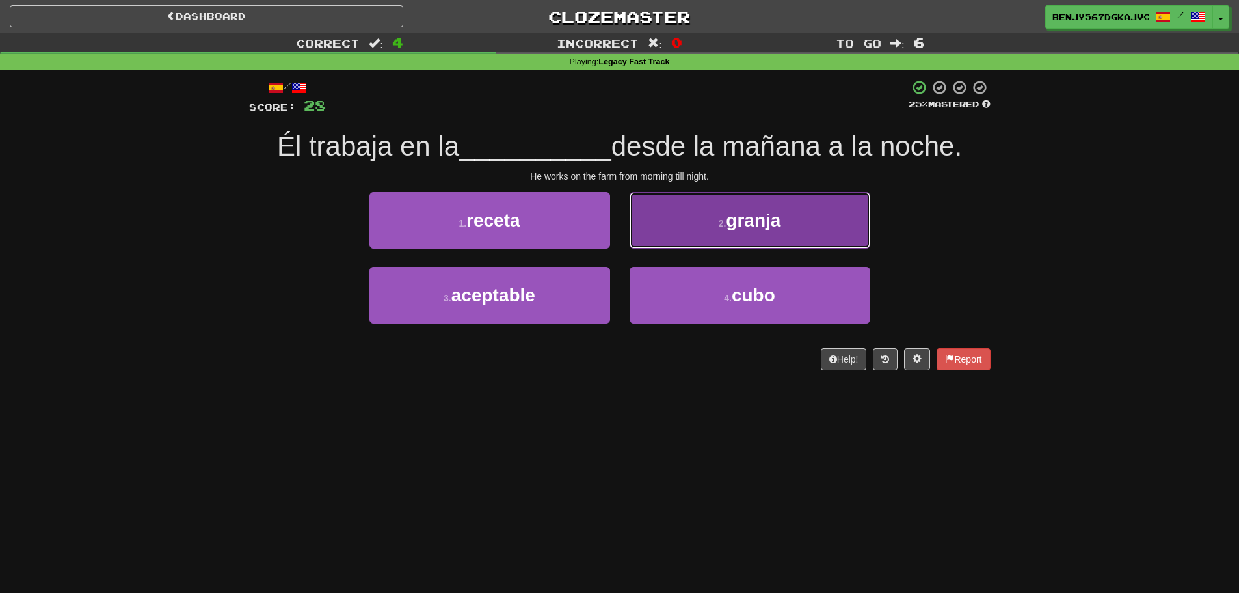
click at [783, 232] on button "2 . granja" at bounding box center [750, 220] width 241 height 57
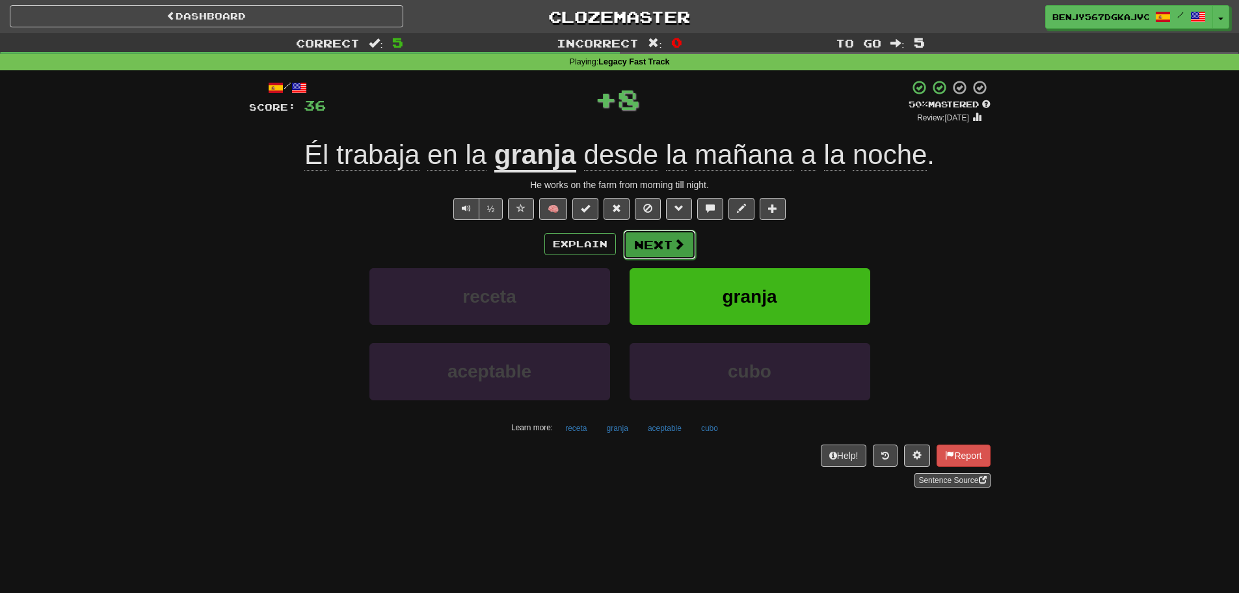
click at [653, 249] on button "Next" at bounding box center [659, 245] width 73 height 30
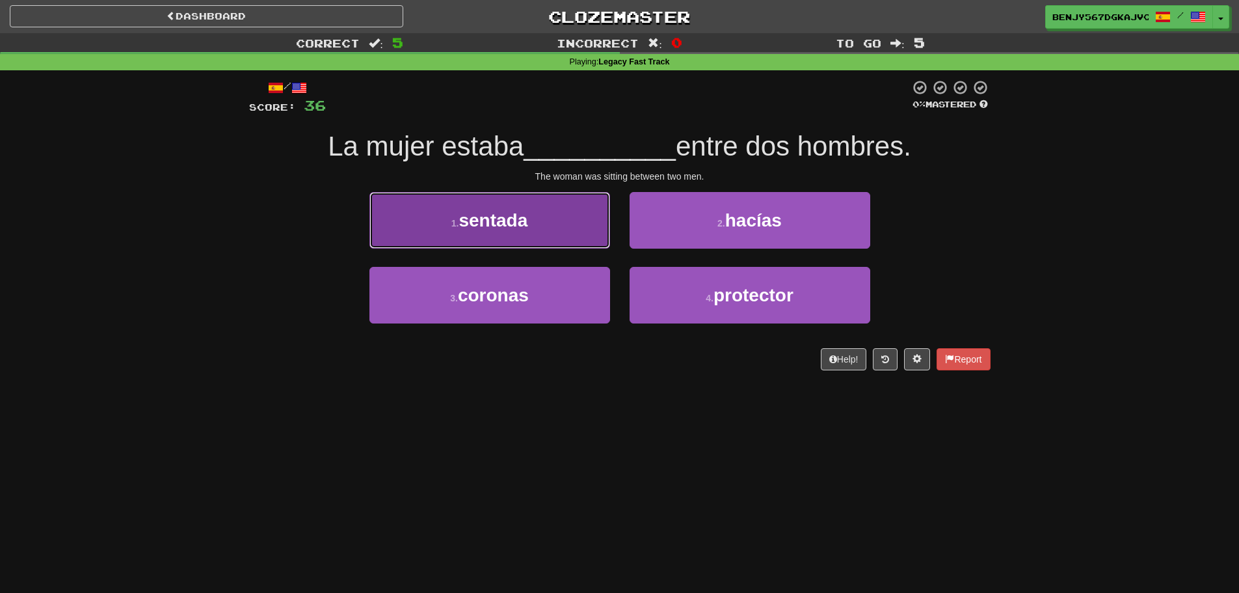
click at [578, 224] on button "1 . [GEOGRAPHIC_DATA]" at bounding box center [490, 220] width 241 height 57
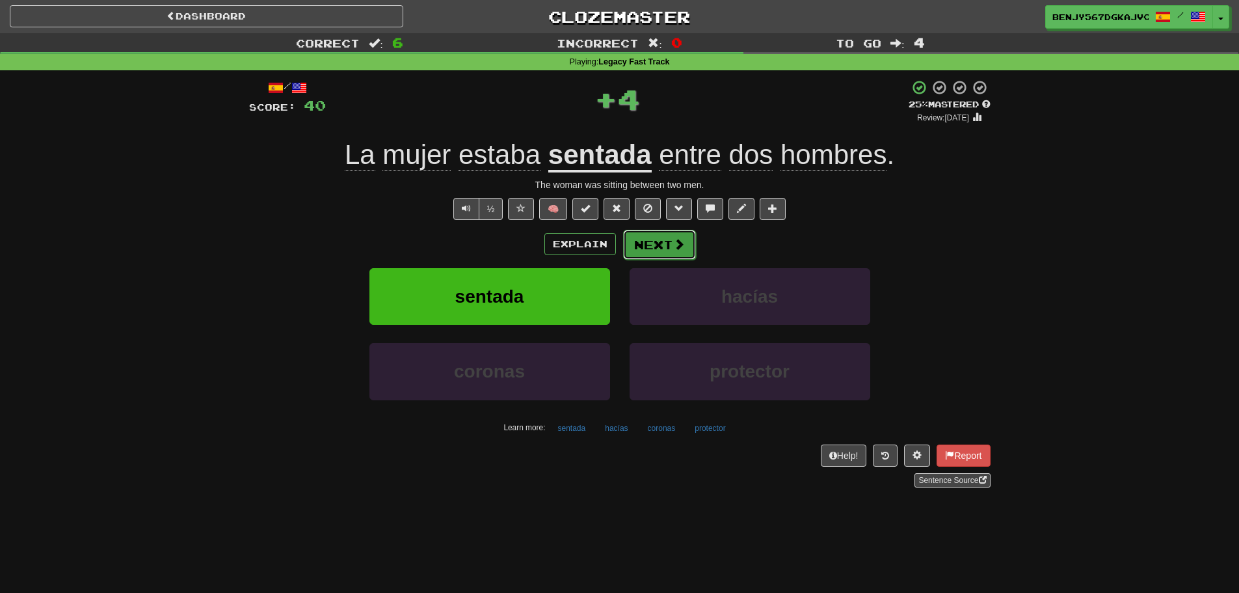
click at [667, 243] on button "Next" at bounding box center [659, 245] width 73 height 30
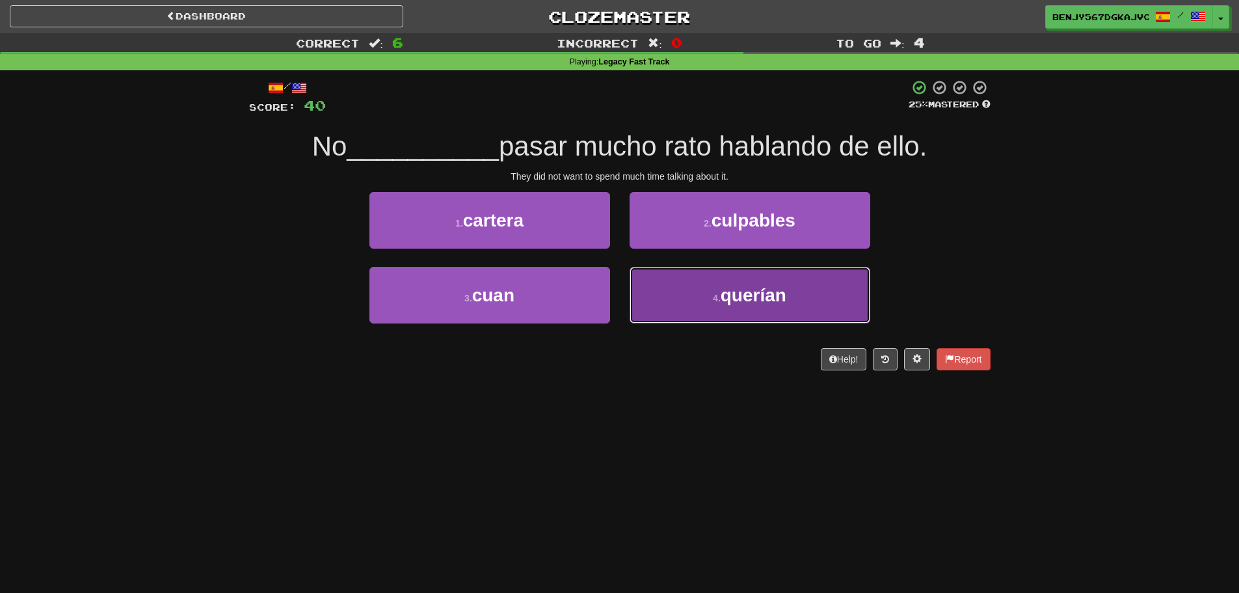
click at [769, 309] on button "4 . querían" at bounding box center [750, 295] width 241 height 57
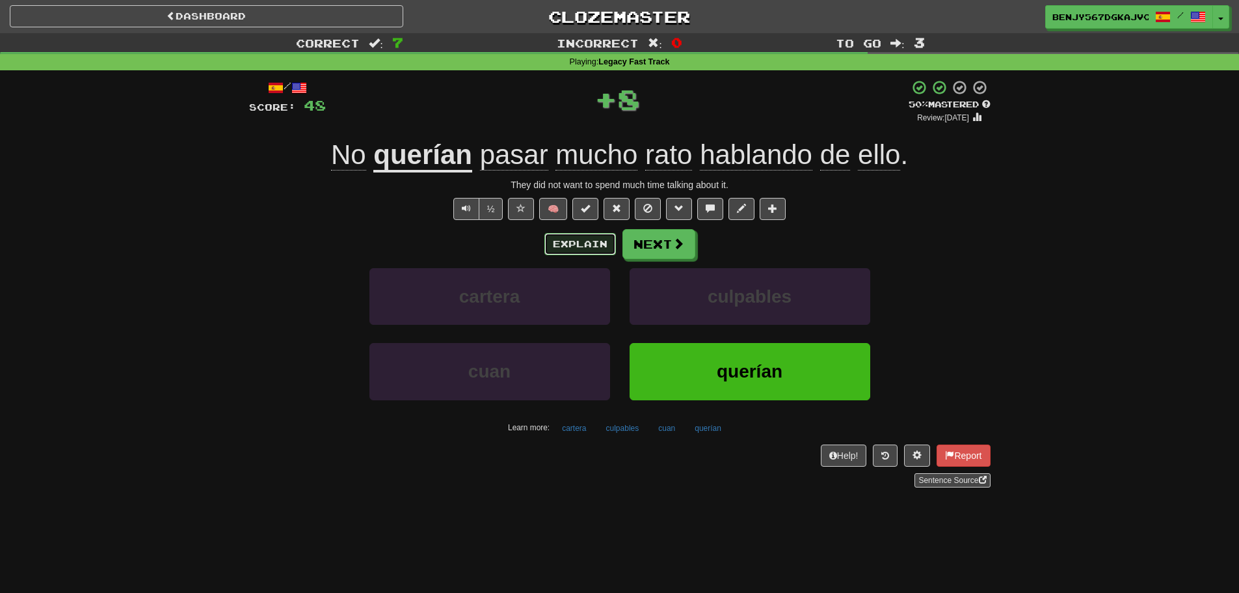
click at [569, 245] on button "Explain" at bounding box center [581, 244] width 72 height 22
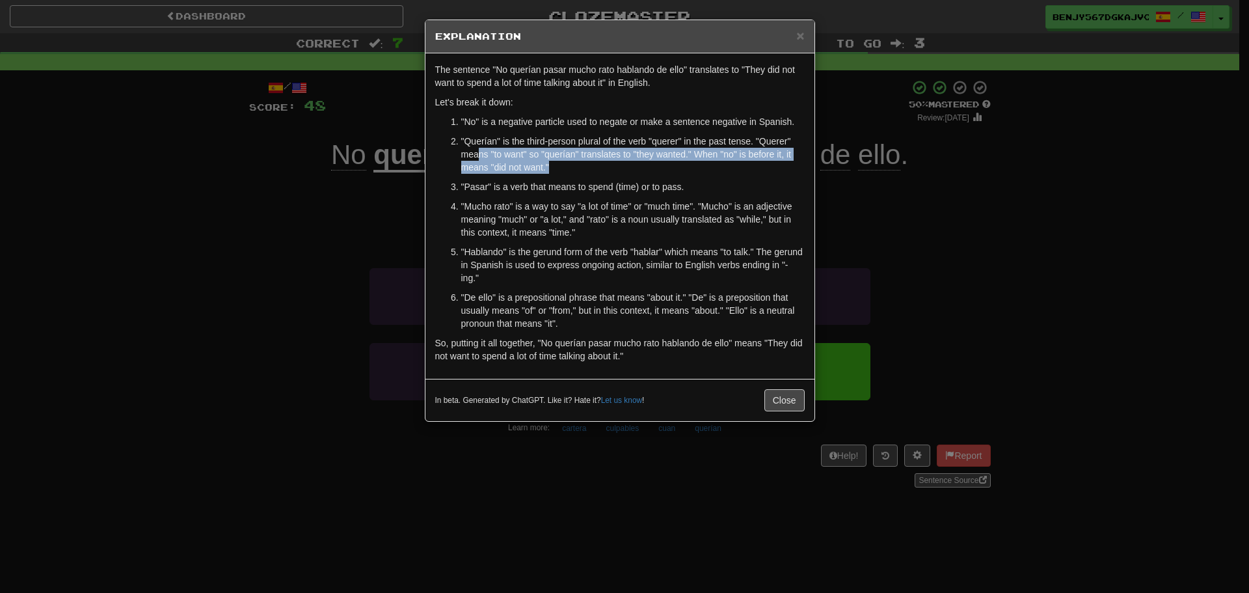
drag, startPoint x: 476, startPoint y: 157, endPoint x: 648, endPoint y: 157, distance: 171.8
click at [648, 157] on p ""Querían" is the third-person plural of the verb "querer" in the past tense. "Q…" at bounding box center [633, 154] width 344 height 39
click at [666, 170] on p ""Querían" is the third-person plural of the verb "querer" in the past tense. "Q…" at bounding box center [633, 154] width 344 height 39
click at [799, 36] on span "×" at bounding box center [800, 35] width 8 height 15
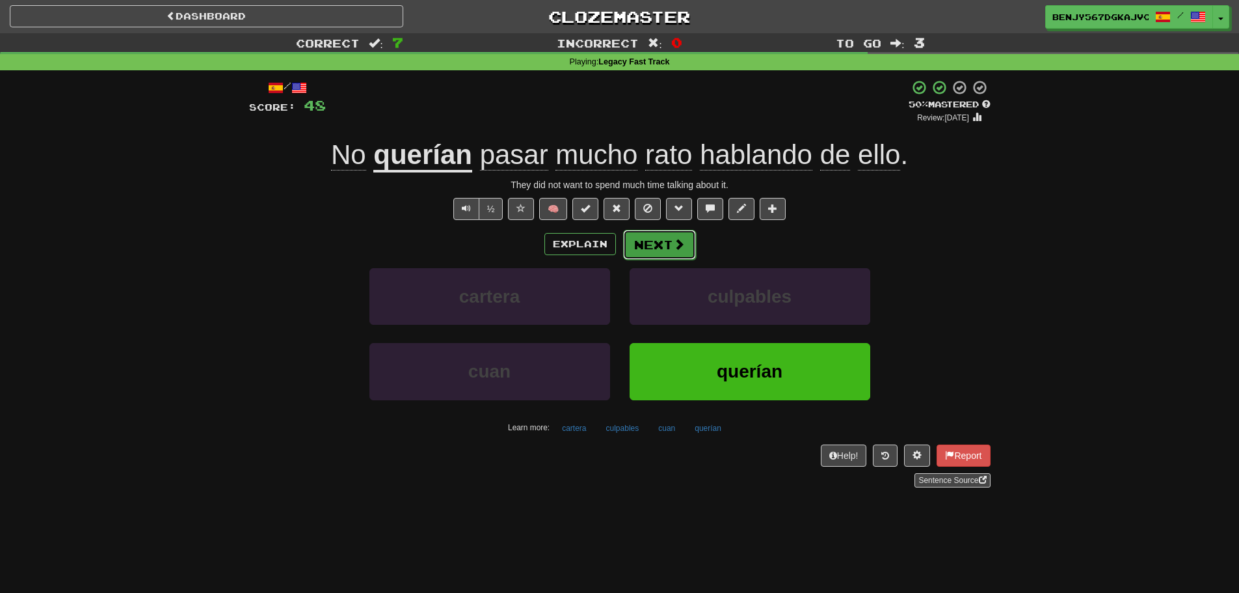
click at [666, 253] on button "Next" at bounding box center [659, 245] width 73 height 30
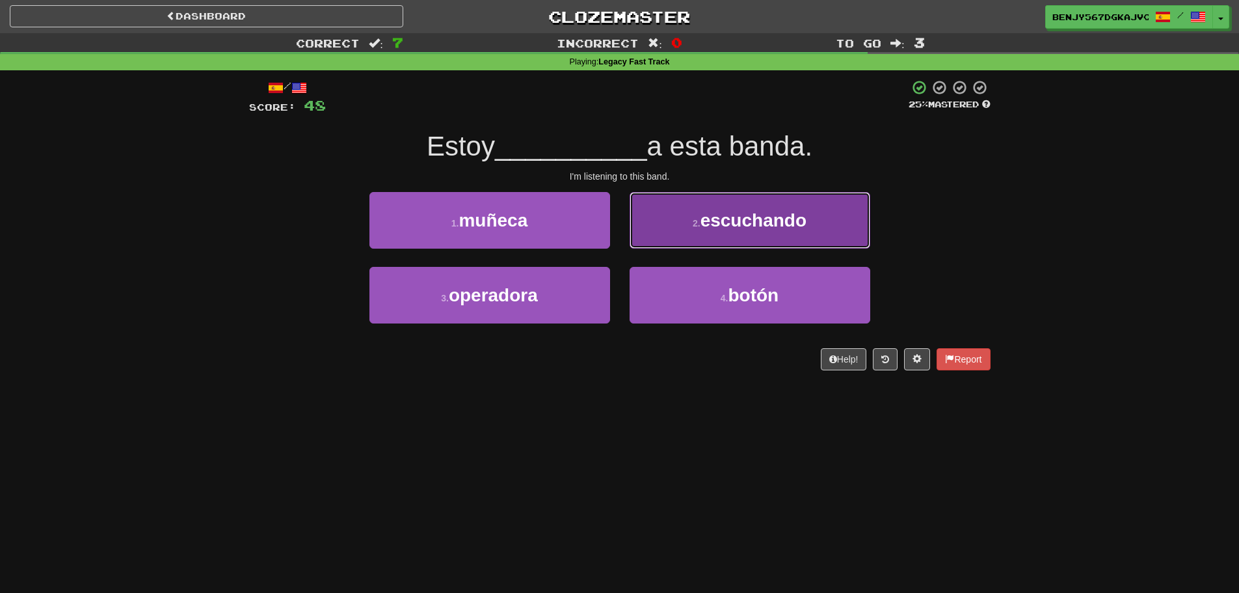
click at [822, 223] on button "2 . escuchando" at bounding box center [750, 220] width 241 height 57
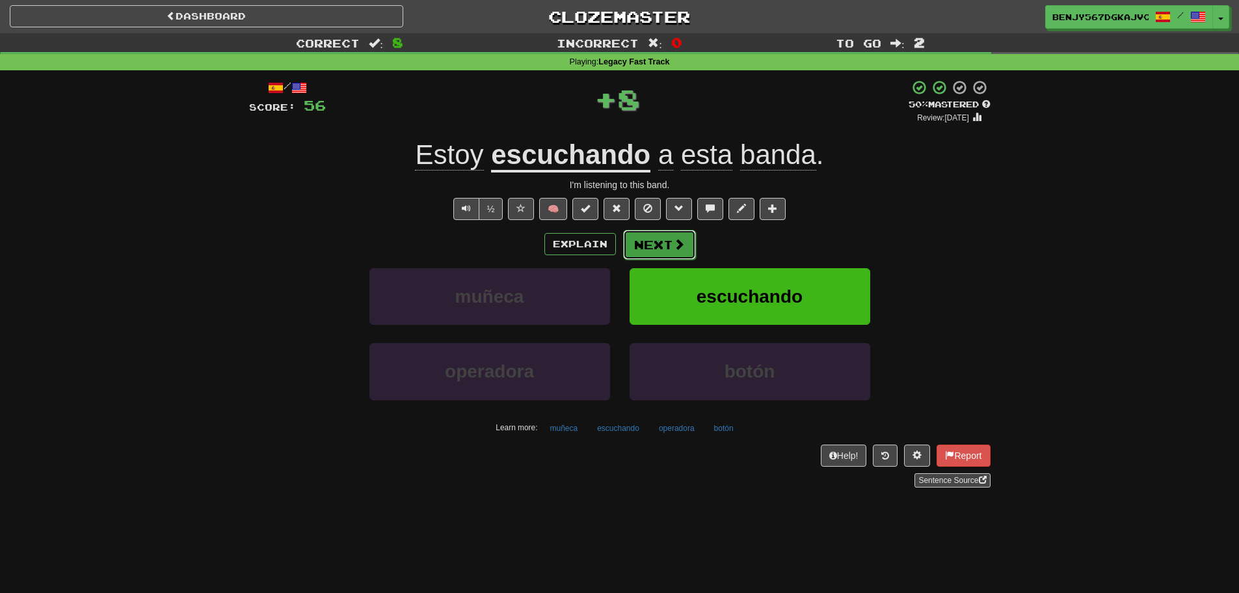
click at [661, 249] on button "Next" at bounding box center [659, 245] width 73 height 30
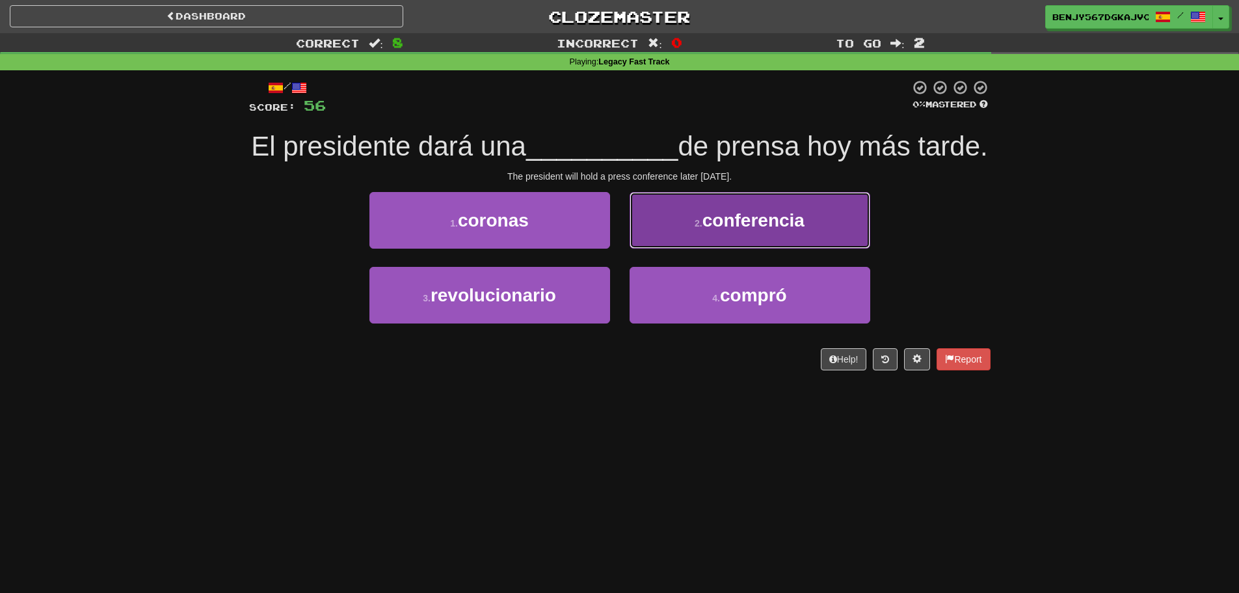
click at [776, 230] on span "conferencia" at bounding box center [754, 220] width 102 height 20
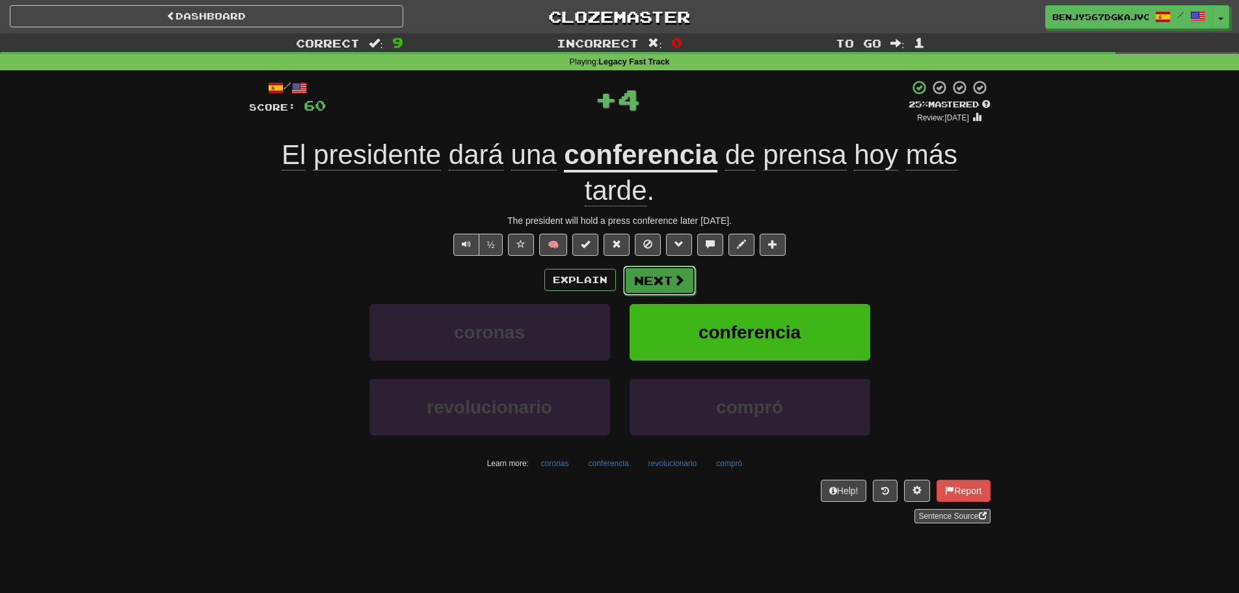
click at [680, 274] on span at bounding box center [679, 280] width 12 height 12
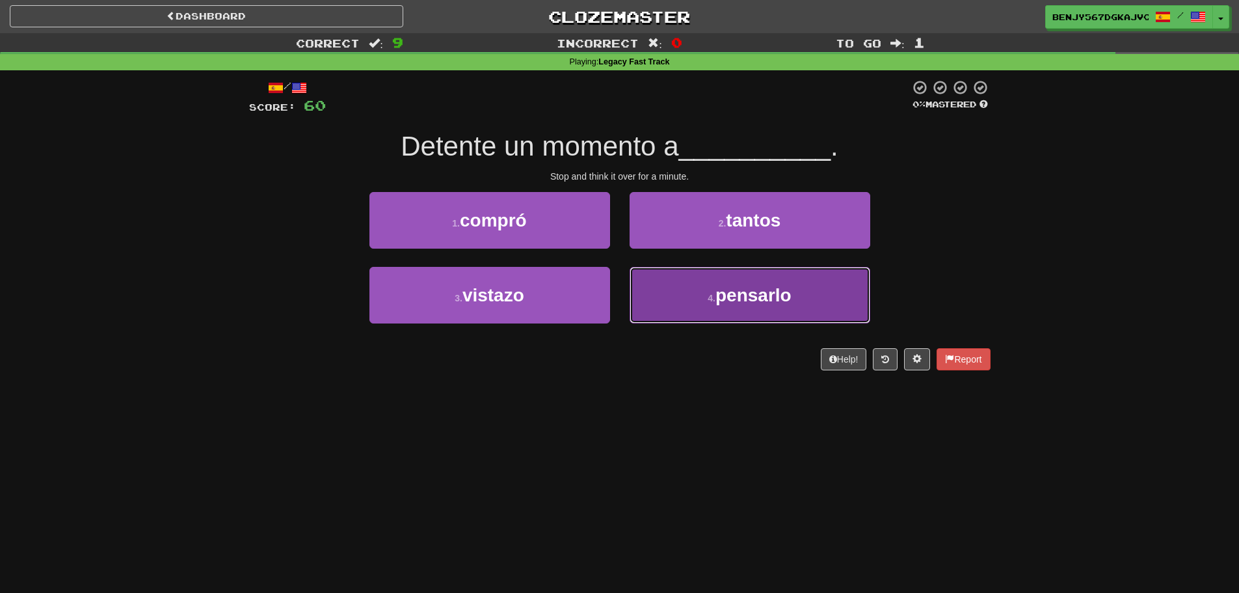
click at [784, 305] on button "4 . pensarlo" at bounding box center [750, 295] width 241 height 57
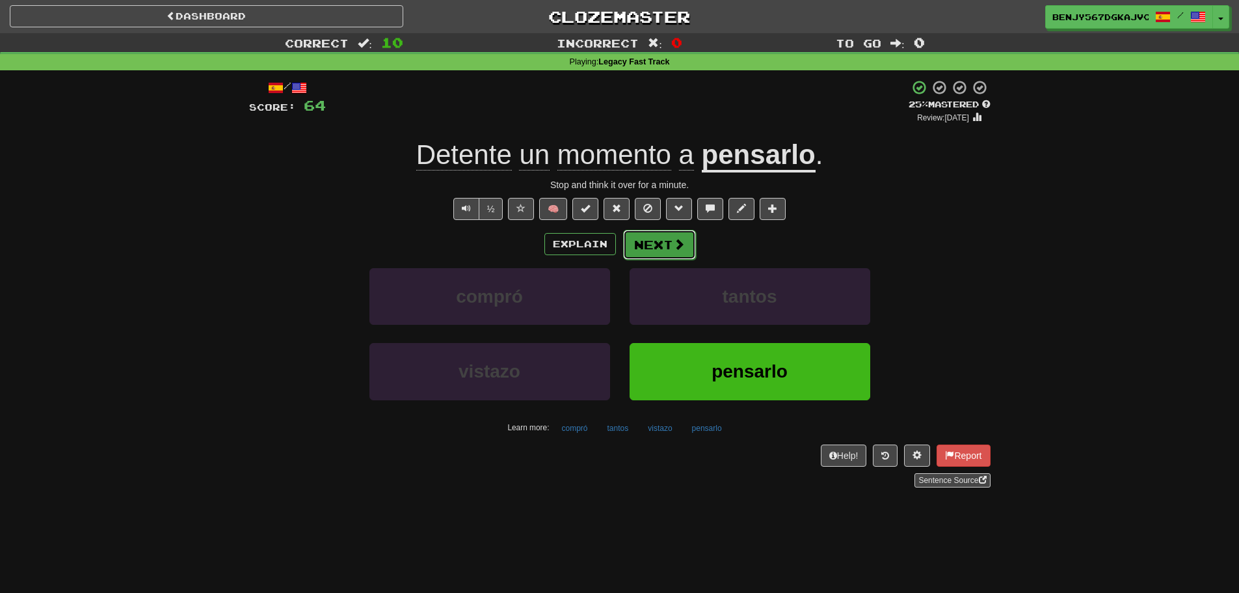
click at [679, 250] on span at bounding box center [679, 244] width 12 height 12
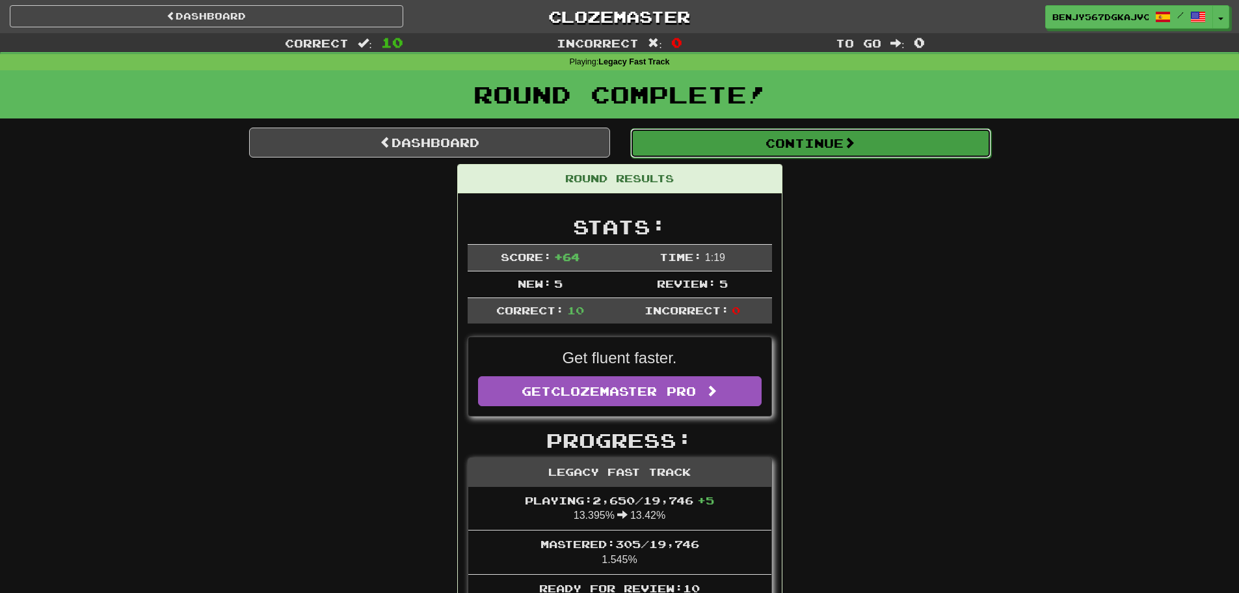
click at [701, 139] on button "Continue" at bounding box center [810, 143] width 361 height 30
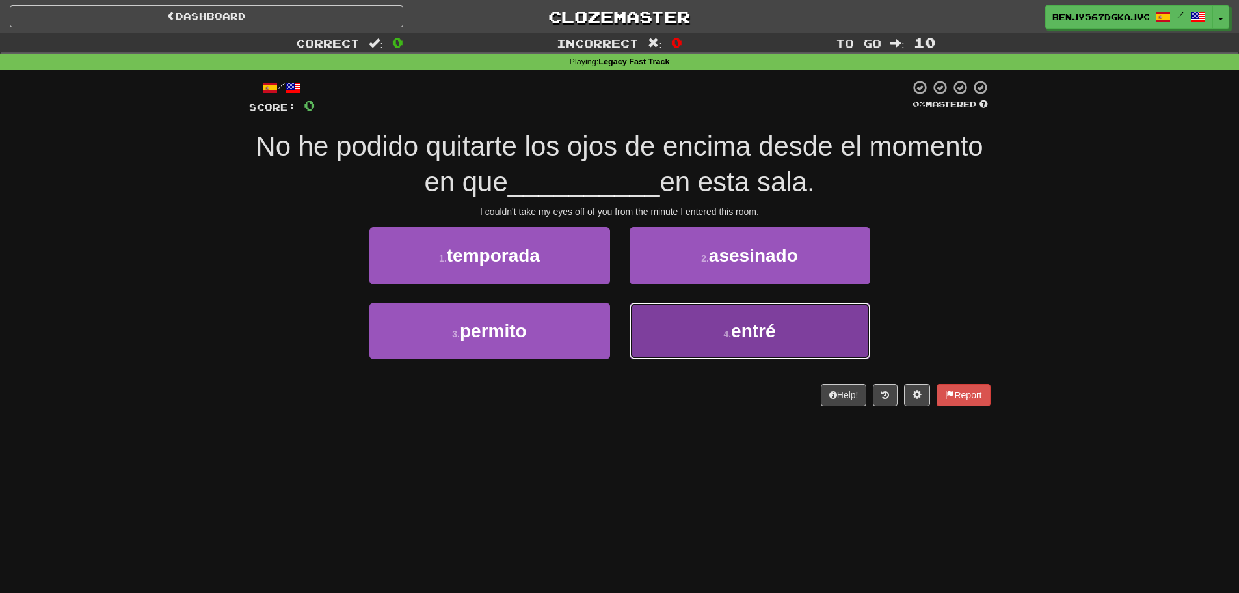
click at [682, 335] on button "4 . entré" at bounding box center [750, 331] width 241 height 57
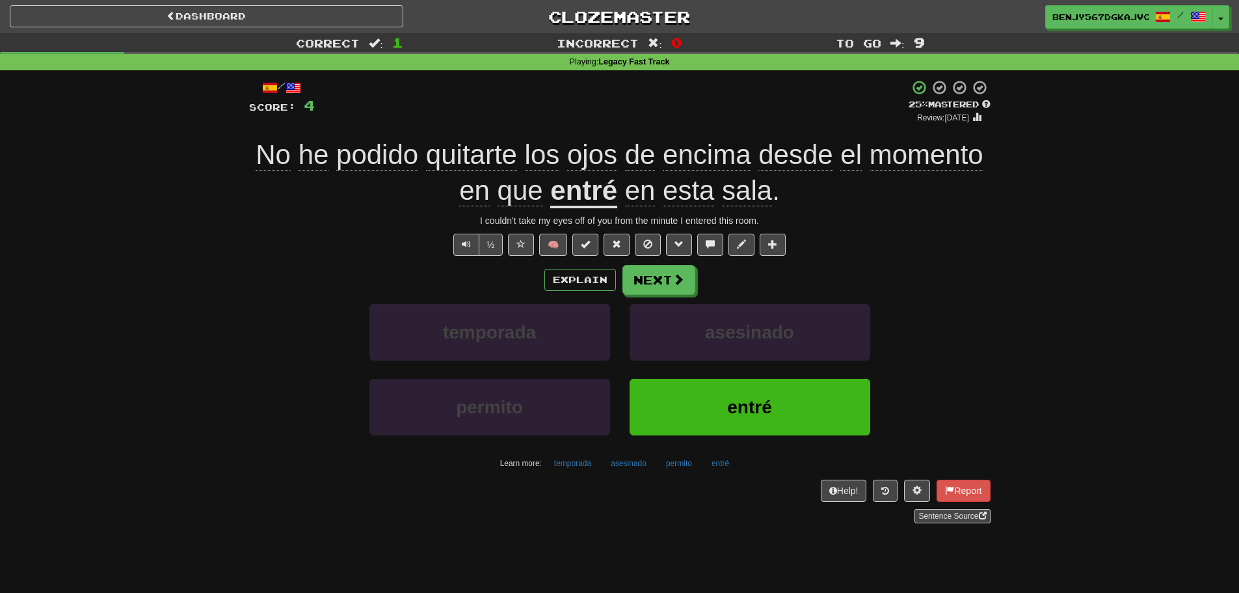
click at [658, 295] on div "Explain Next temporada asesinado permito entré Learn more: temporada asesinado …" at bounding box center [620, 369] width 742 height 209
click at [660, 282] on button "Next" at bounding box center [659, 280] width 73 height 30
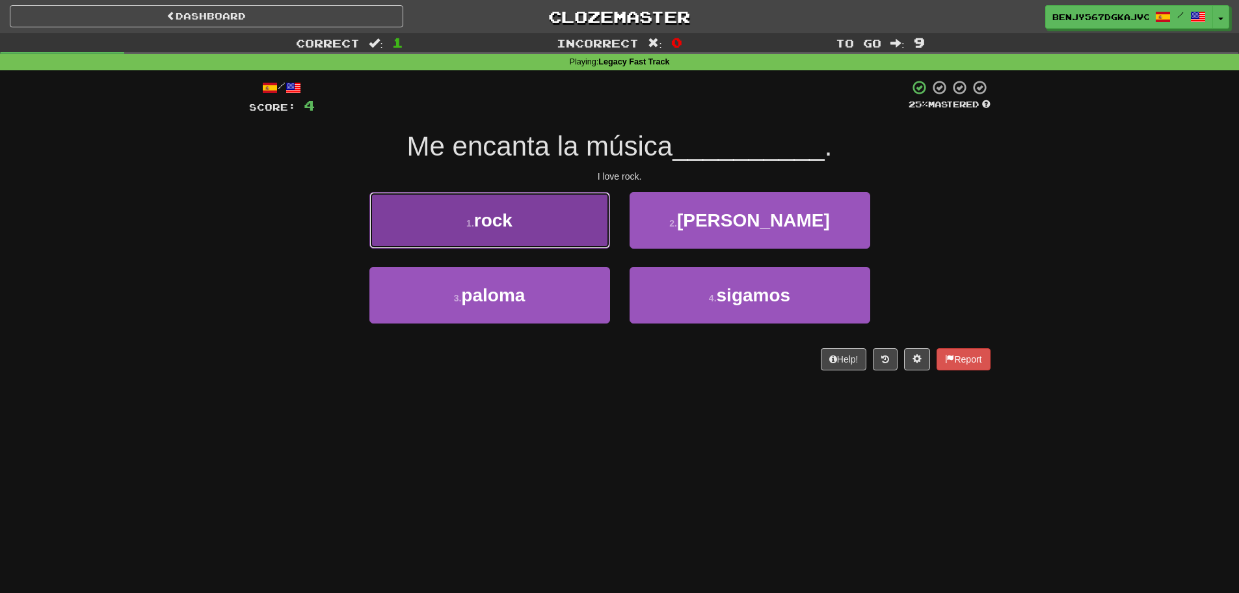
click at [562, 228] on button "1 . rock" at bounding box center [490, 220] width 241 height 57
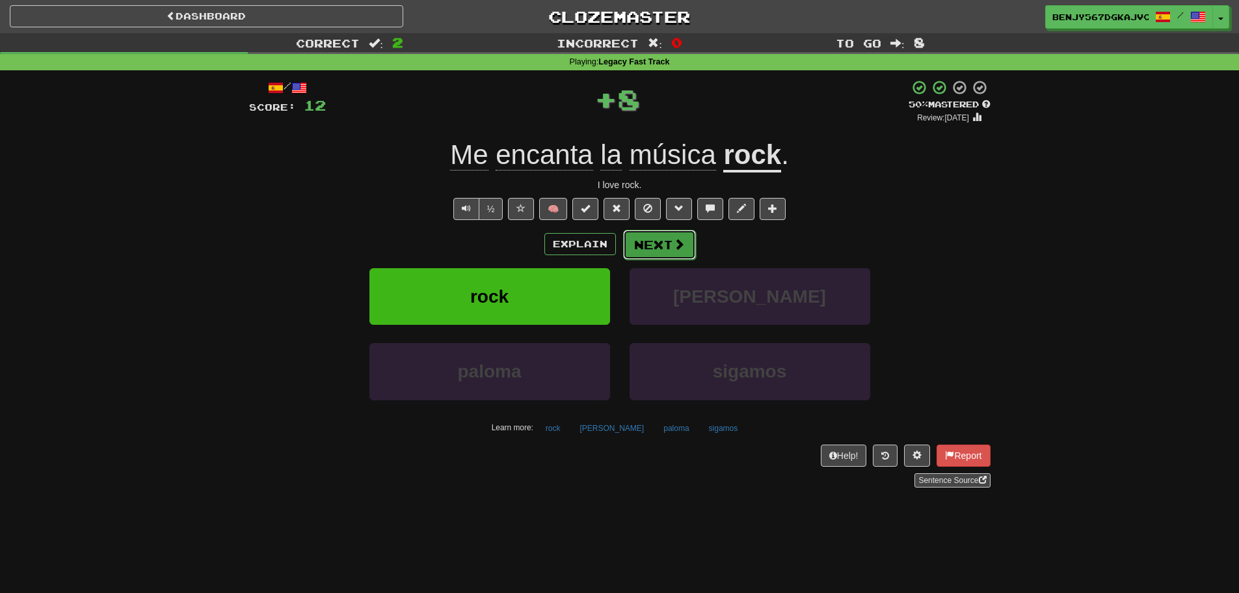
click at [644, 254] on button "Next" at bounding box center [659, 245] width 73 height 30
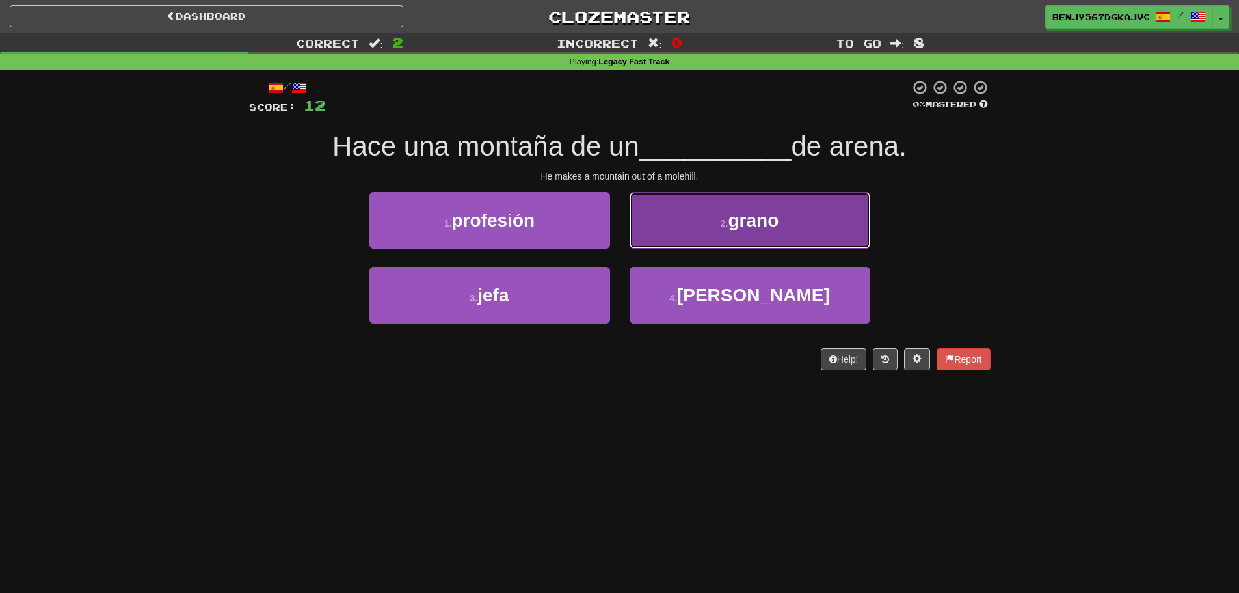
click at [735, 247] on button "2 . [PERSON_NAME]" at bounding box center [750, 220] width 241 height 57
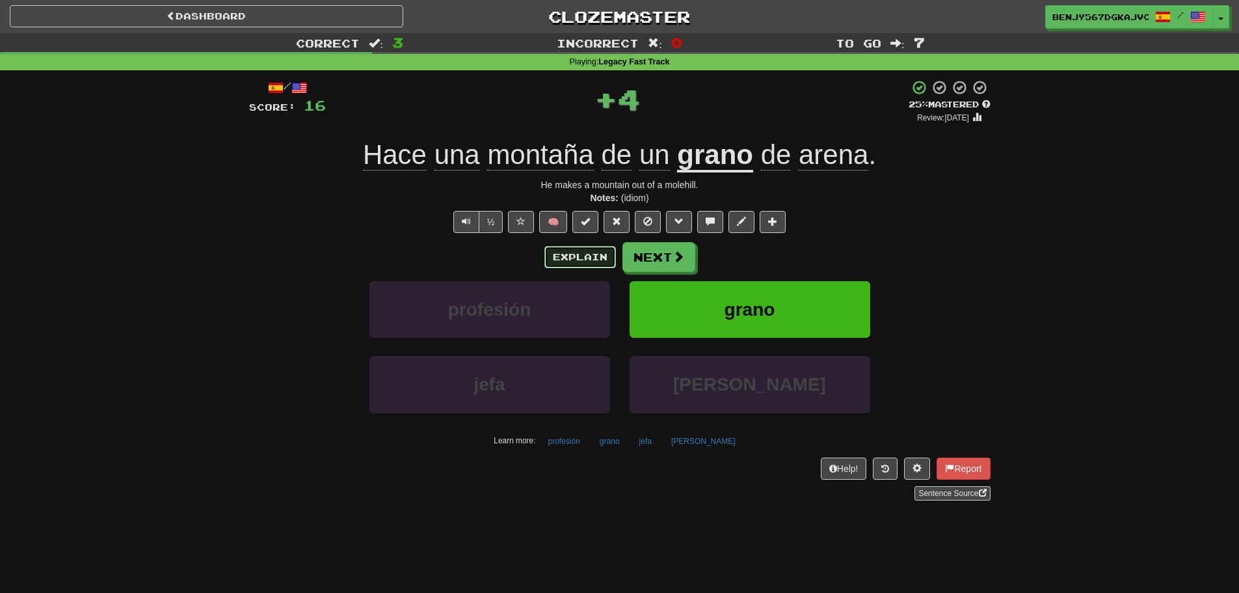
click at [569, 258] on button "Explain" at bounding box center [581, 257] width 72 height 22
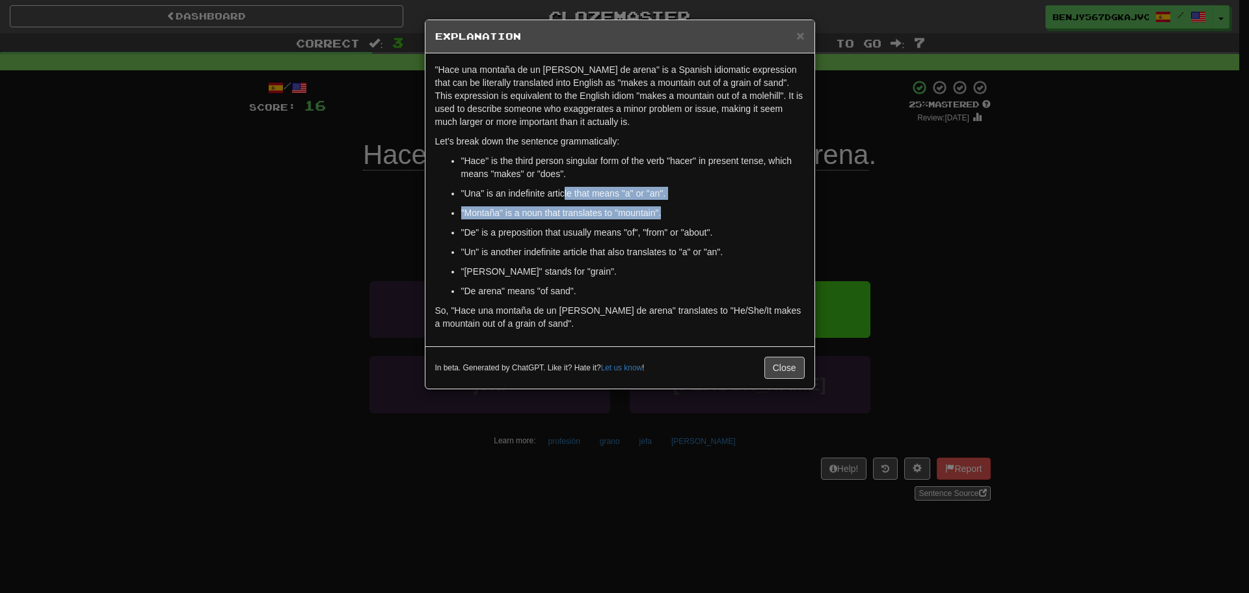
drag, startPoint x: 584, startPoint y: 198, endPoint x: 683, endPoint y: 208, distance: 100.0
click at [683, 208] on ul ""Hace" is the third person singular form of the verb "hacer" in present tense, …" at bounding box center [620, 225] width 370 height 143
click at [683, 208] on p ""Montaña" is a noun that translates to "mountain"." at bounding box center [633, 212] width 344 height 13
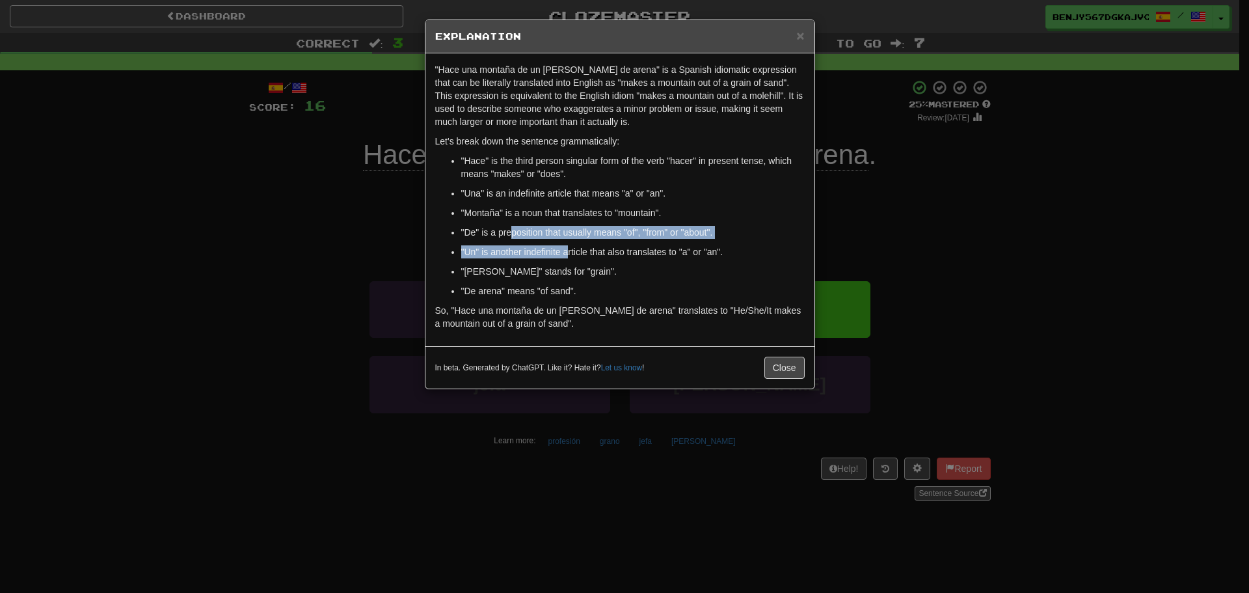
drag, startPoint x: 513, startPoint y: 236, endPoint x: 572, endPoint y: 247, distance: 59.5
click at [569, 247] on ul ""Hace" is the third person singular form of the verb "hacer" in present tense, …" at bounding box center [620, 225] width 370 height 143
click at [799, 36] on span "×" at bounding box center [800, 35] width 8 height 15
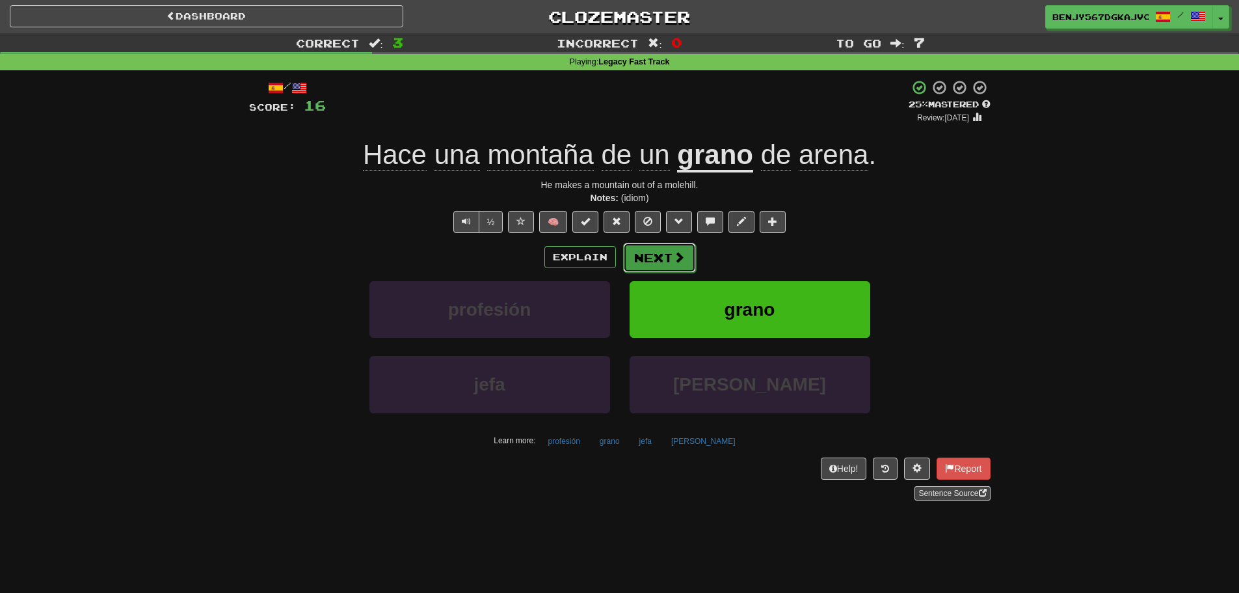
click at [653, 262] on button "Next" at bounding box center [659, 258] width 73 height 30
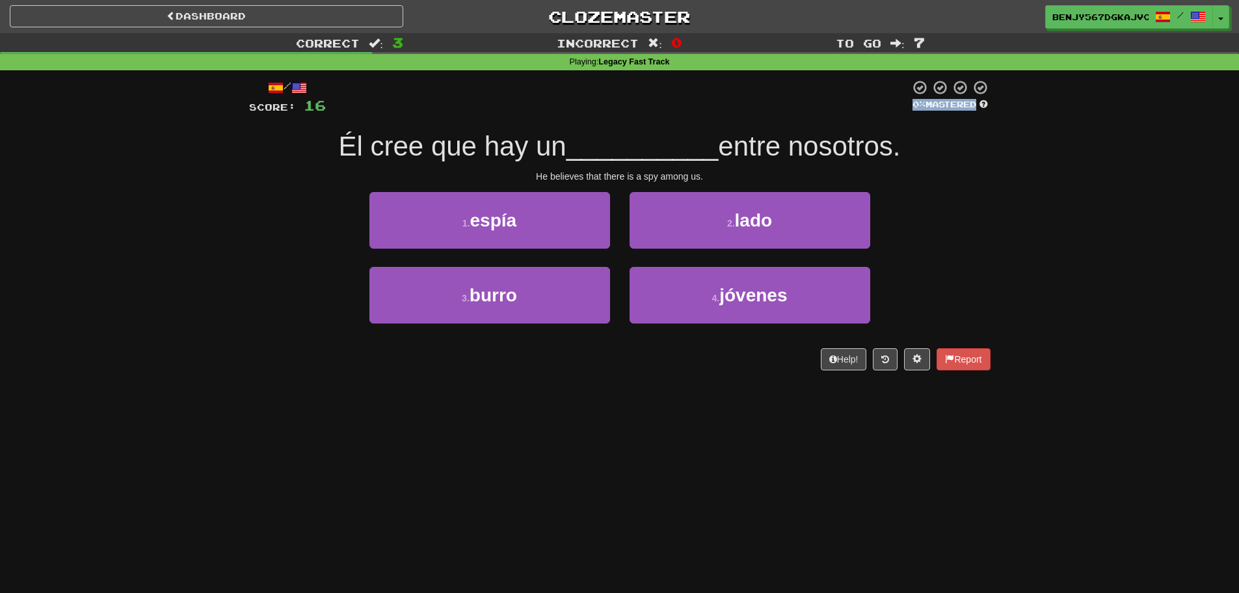
drag, startPoint x: 295, startPoint y: 141, endPoint x: 533, endPoint y: 109, distance: 239.5
click at [519, 111] on div "/ Score: 16 0 % Mastered Él cree que hay un __________ entre nosotros. He belie…" at bounding box center [620, 224] width 742 height 291
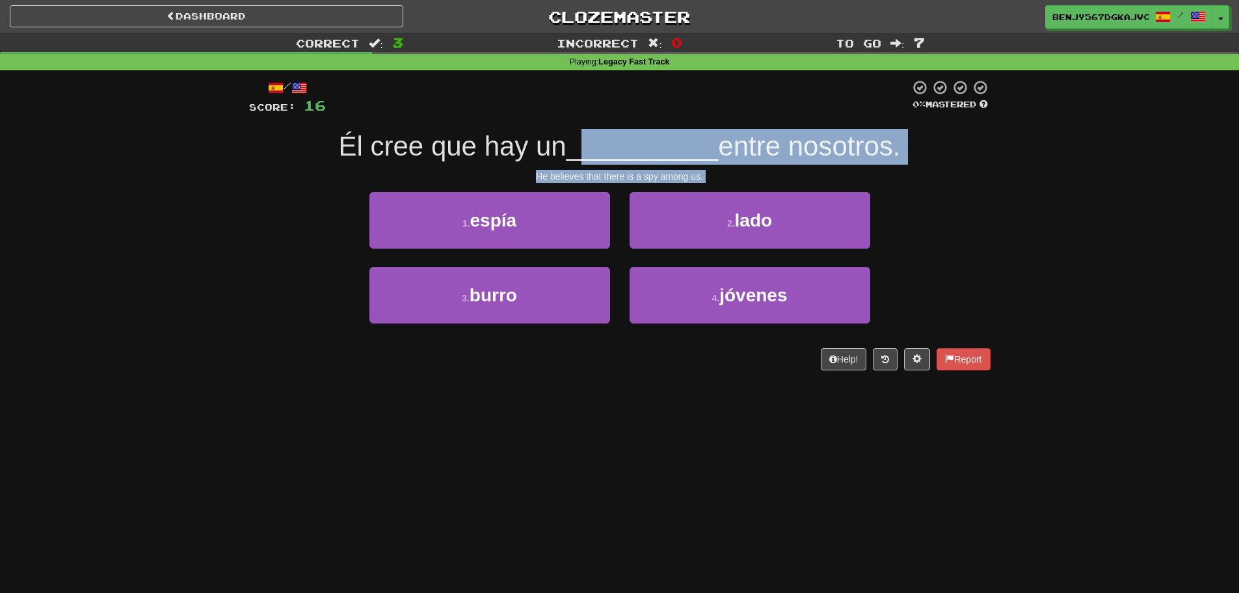
drag, startPoint x: 576, startPoint y: 138, endPoint x: 156, endPoint y: 187, distance: 423.9
click at [156, 187] on div "Correct : 3 Incorrect : 0 To go : 7 Playing : Legacy Fast Track / Score: 16 0 %…" at bounding box center [619, 210] width 1239 height 355
click at [217, 178] on div "Correct : 3 Incorrect : 0 To go : 7 Playing : Legacy Fast Track / Score: 16 0 %…" at bounding box center [619, 210] width 1239 height 355
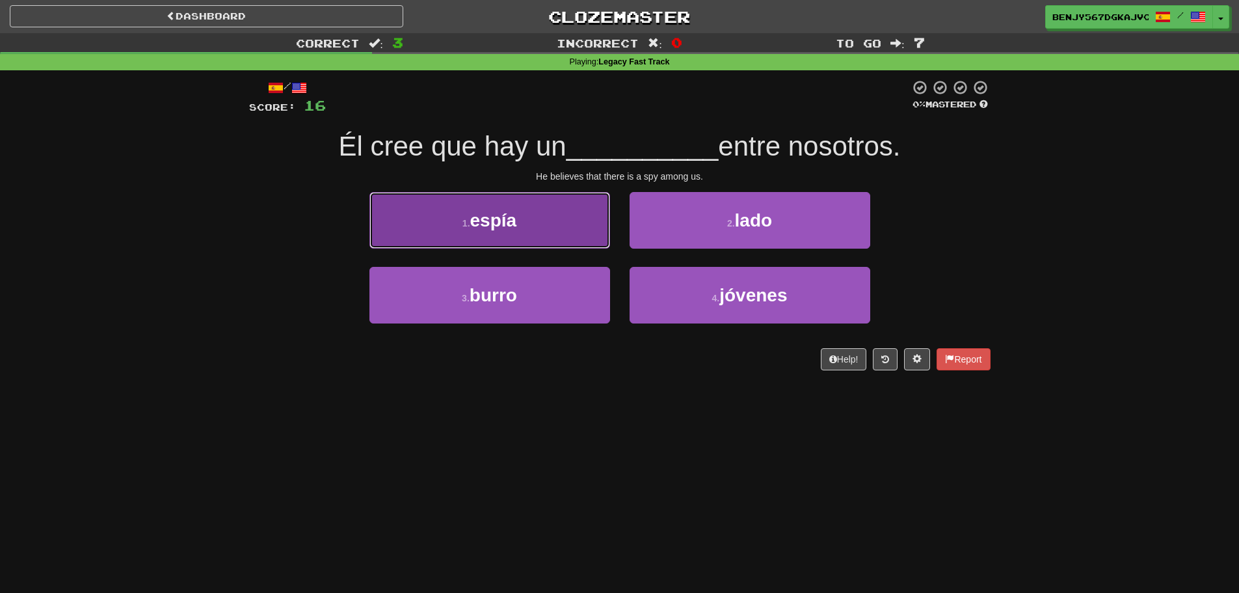
click at [499, 232] on button "1 . [GEOGRAPHIC_DATA]" at bounding box center [490, 220] width 241 height 57
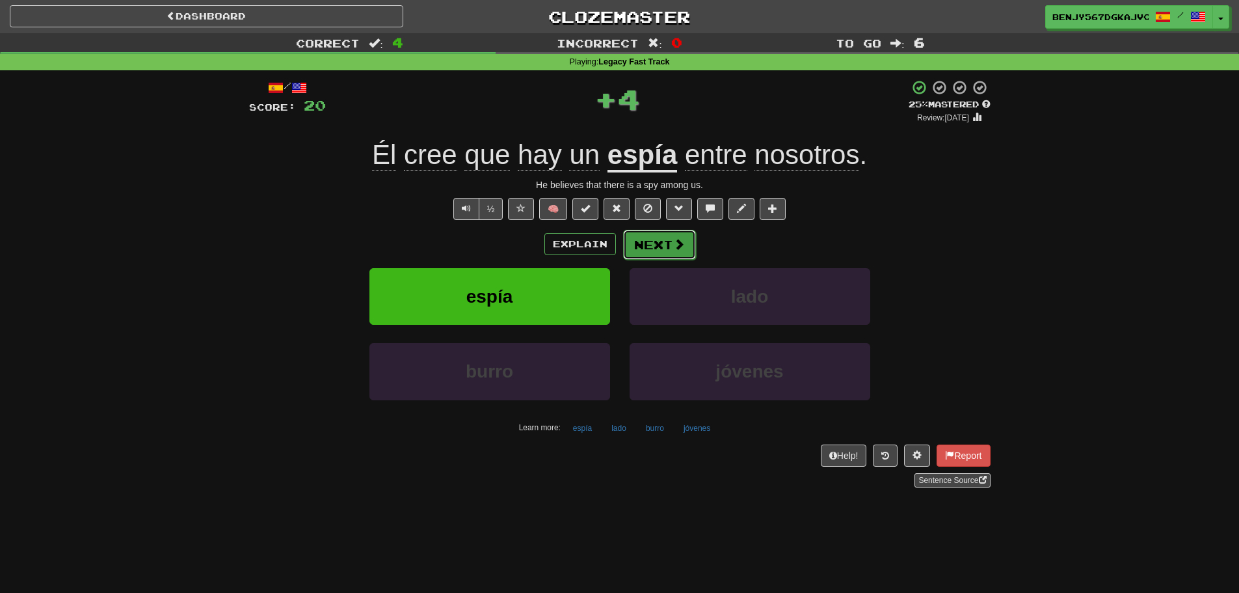
click at [643, 251] on button "Next" at bounding box center [659, 245] width 73 height 30
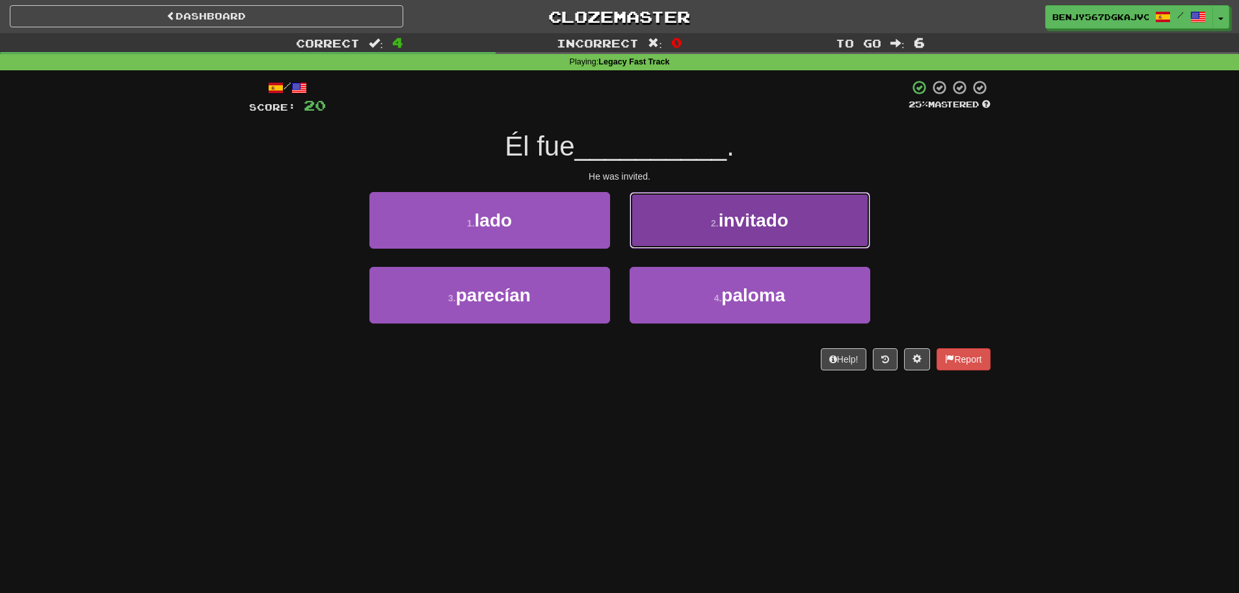
click at [781, 200] on button "2 . invitado" at bounding box center [750, 220] width 241 height 57
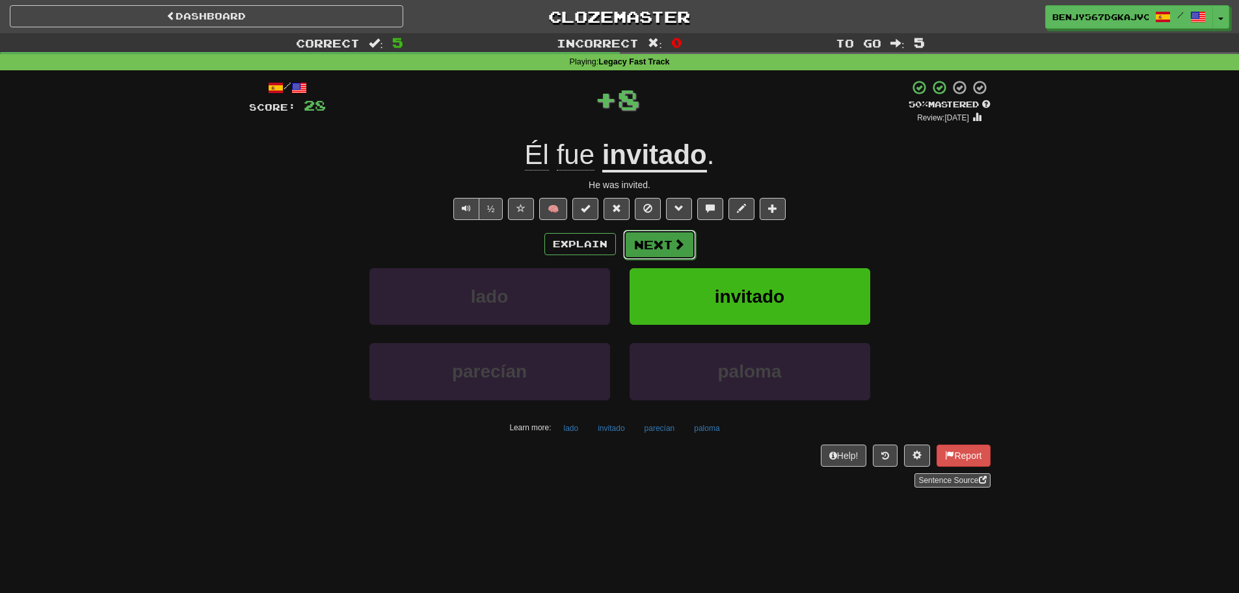
click at [664, 247] on button "Next" at bounding box center [659, 245] width 73 height 30
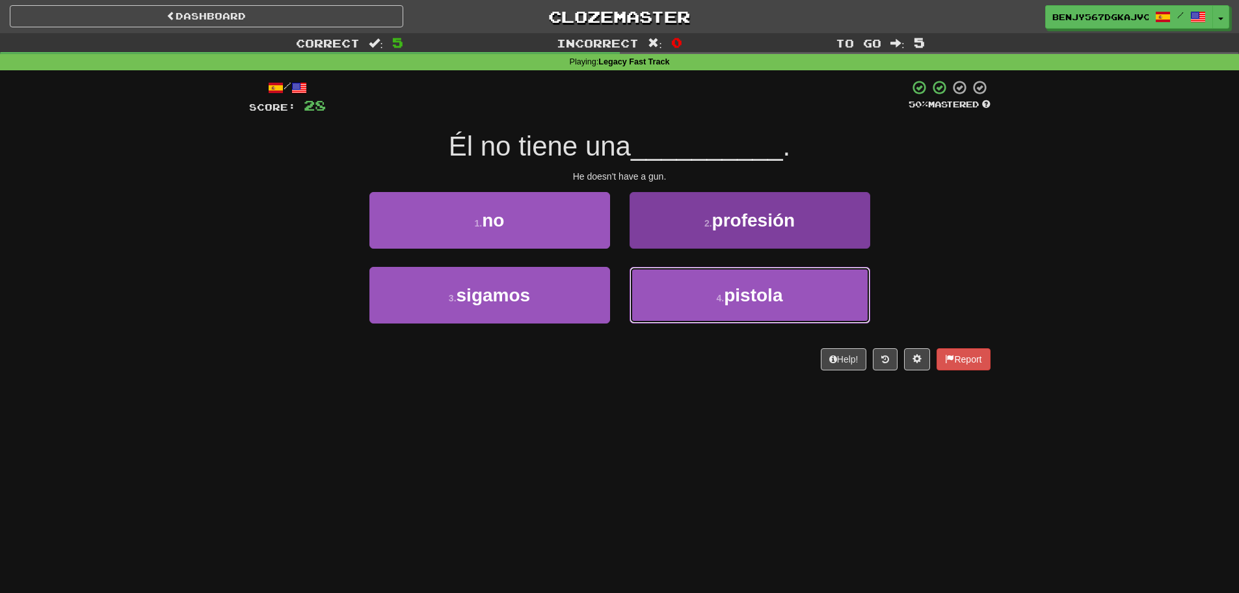
click at [739, 298] on span "pistola" at bounding box center [753, 295] width 59 height 20
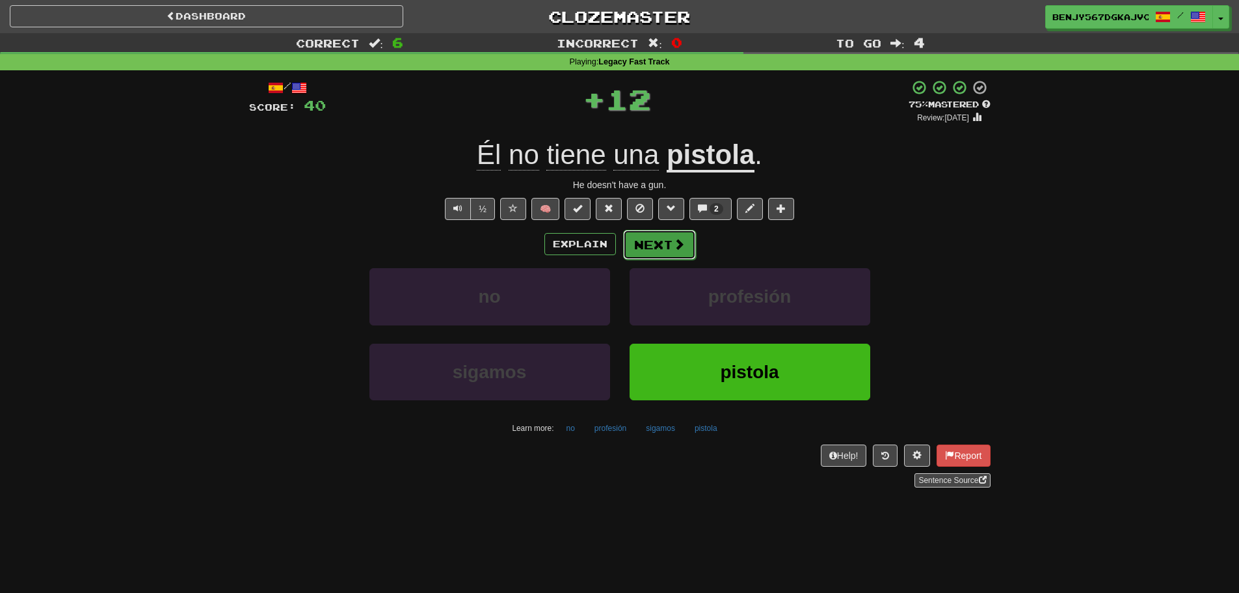
click at [673, 250] on span at bounding box center [679, 244] width 12 height 12
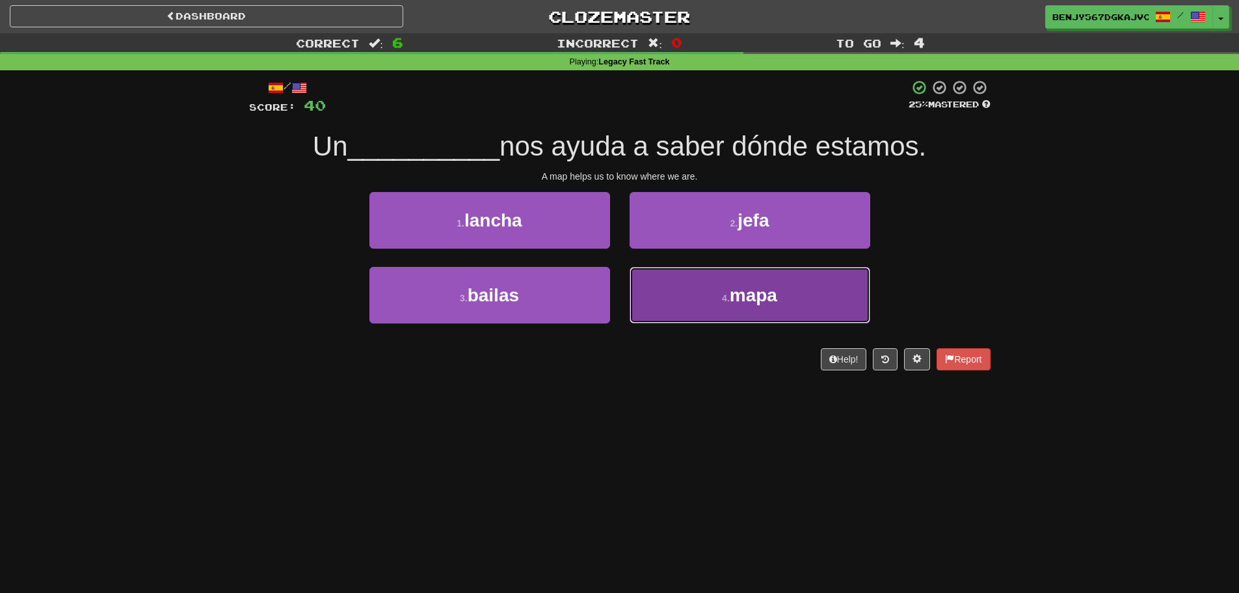
click at [766, 292] on span "mapa" at bounding box center [753, 295] width 47 height 20
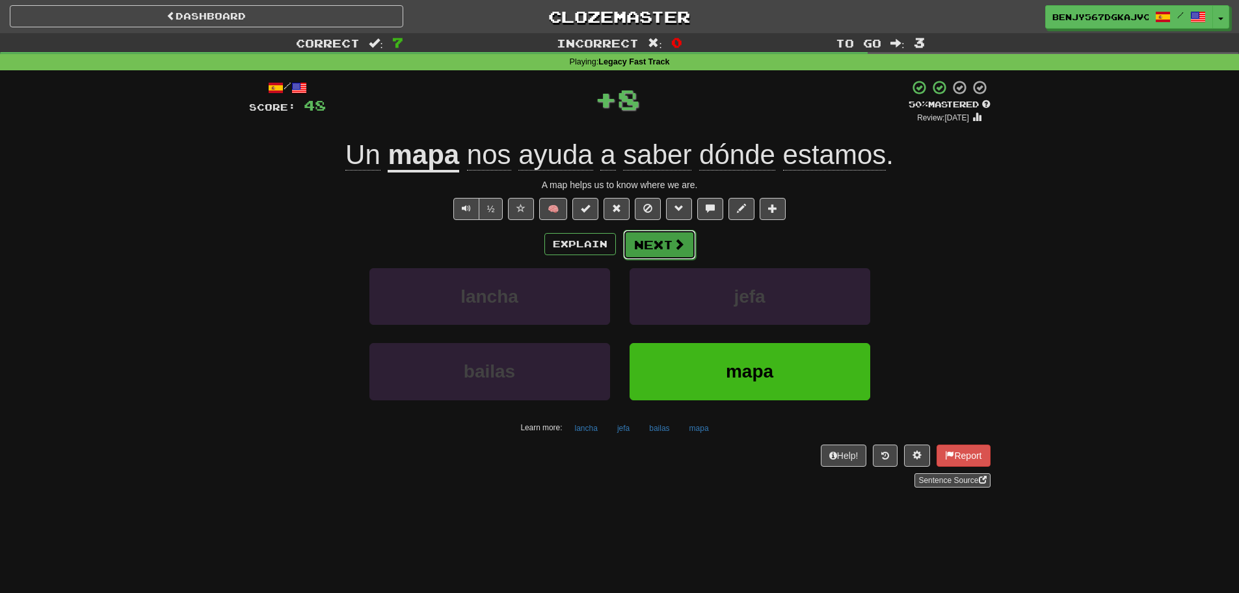
click at [676, 251] on button "Next" at bounding box center [659, 245] width 73 height 30
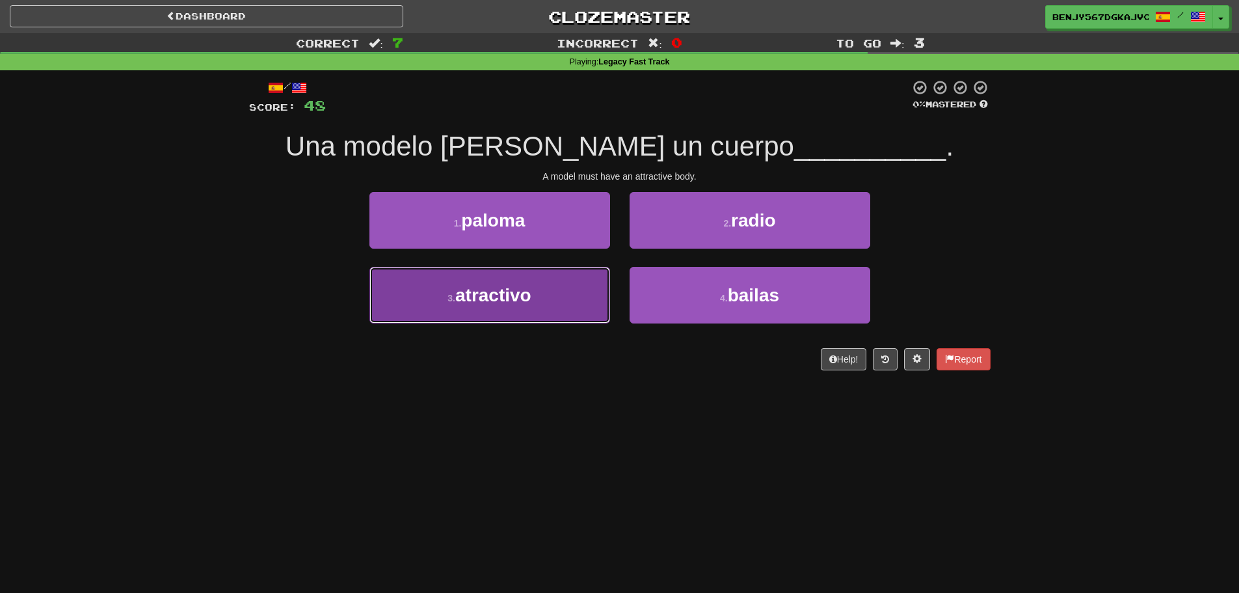
click at [599, 293] on button "3 . atractivo" at bounding box center [490, 295] width 241 height 57
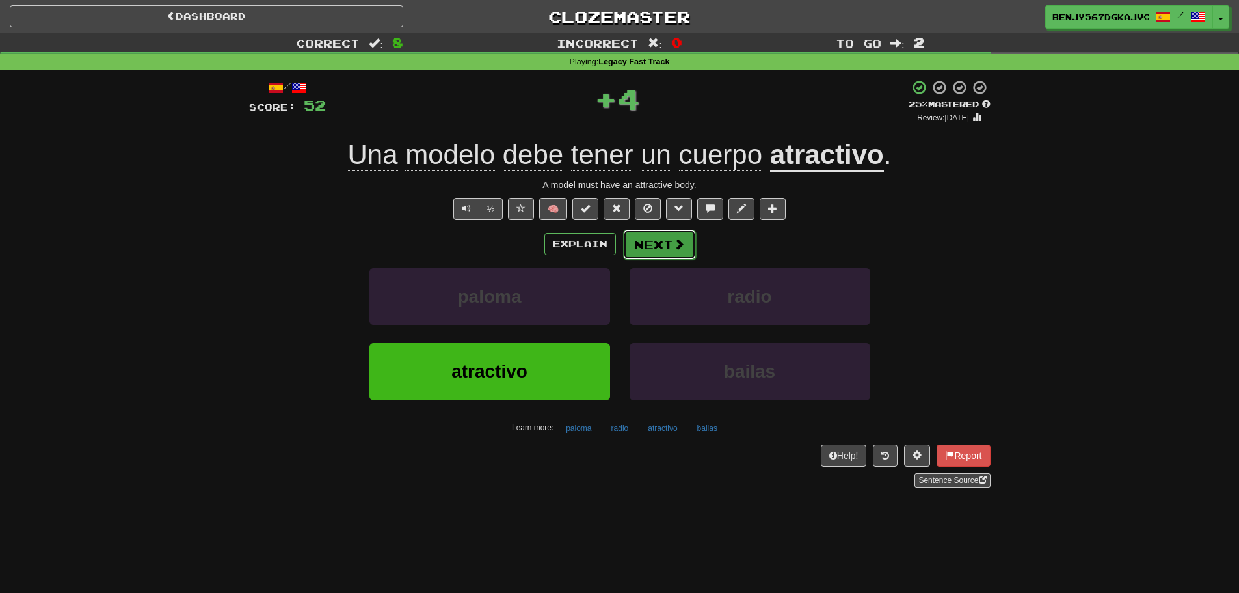
click at [659, 237] on button "Next" at bounding box center [659, 245] width 73 height 30
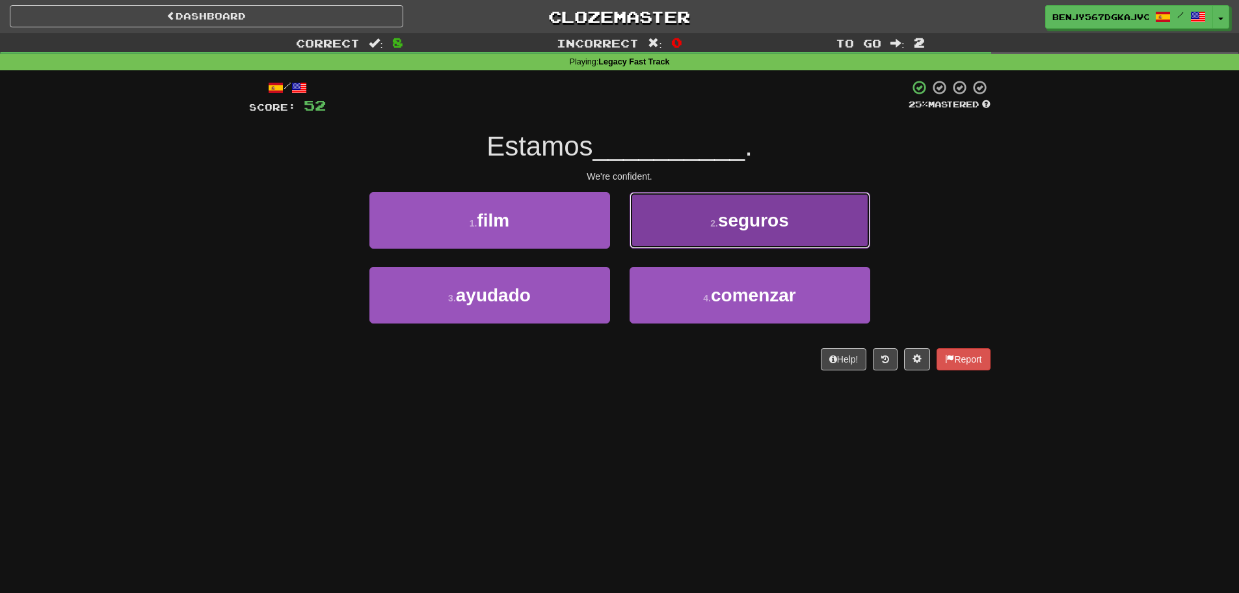
click at [727, 241] on button "2 . seguros" at bounding box center [750, 220] width 241 height 57
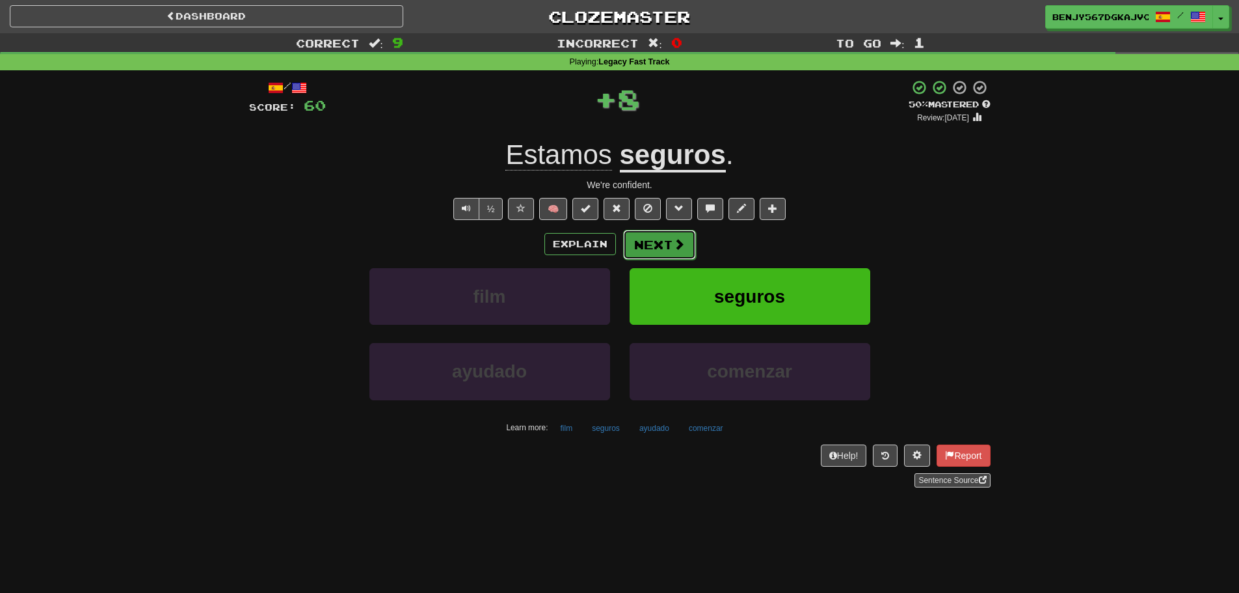
click at [644, 252] on button "Next" at bounding box center [659, 245] width 73 height 30
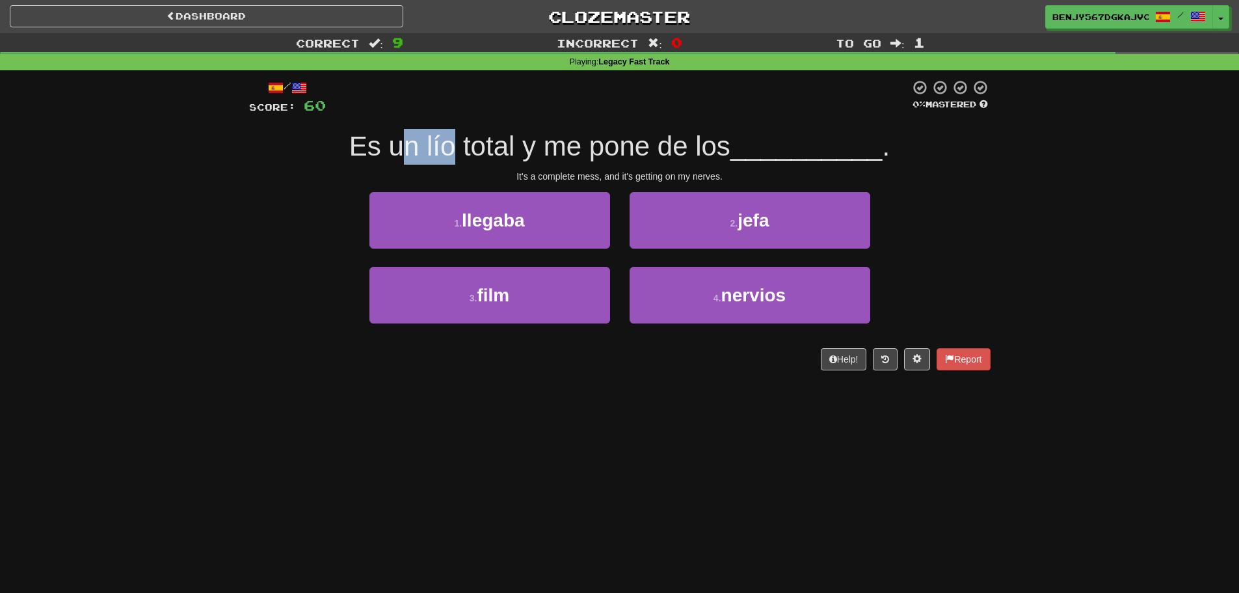
drag, startPoint x: 415, startPoint y: 151, endPoint x: 457, endPoint y: 141, distance: 43.6
click at [457, 141] on span "Es un lío total y me pone de los" at bounding box center [539, 146] width 381 height 31
click at [469, 130] on div "Es un lío total y me pone de los __________ ." at bounding box center [620, 147] width 742 height 36
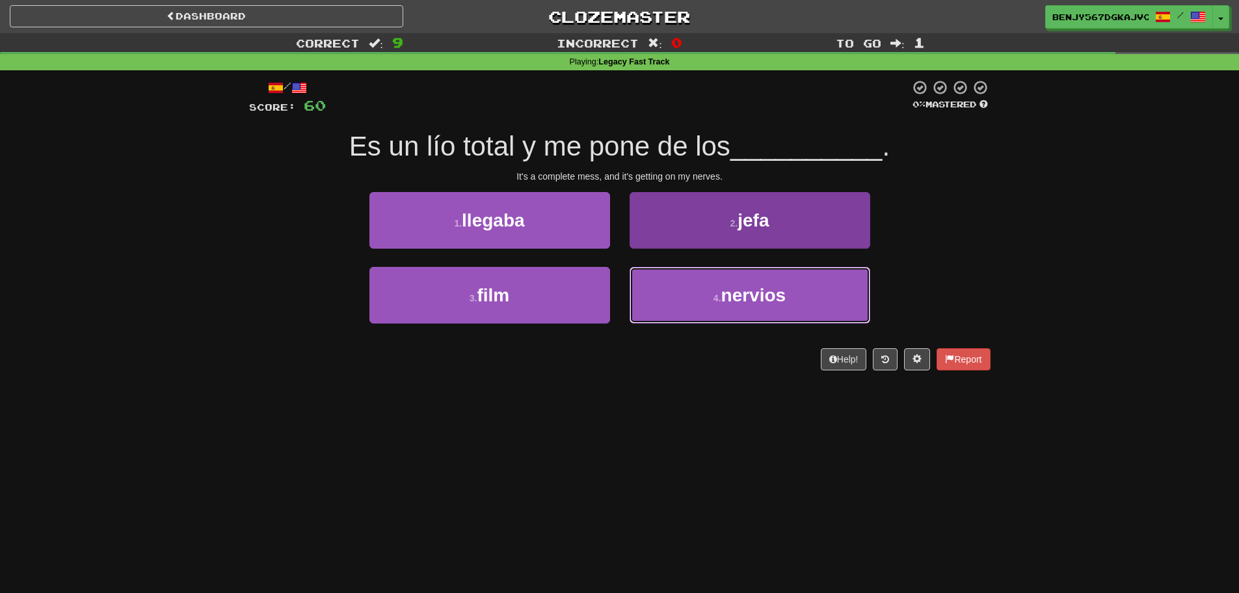
click at [684, 301] on button "4 . nervios" at bounding box center [750, 295] width 241 height 57
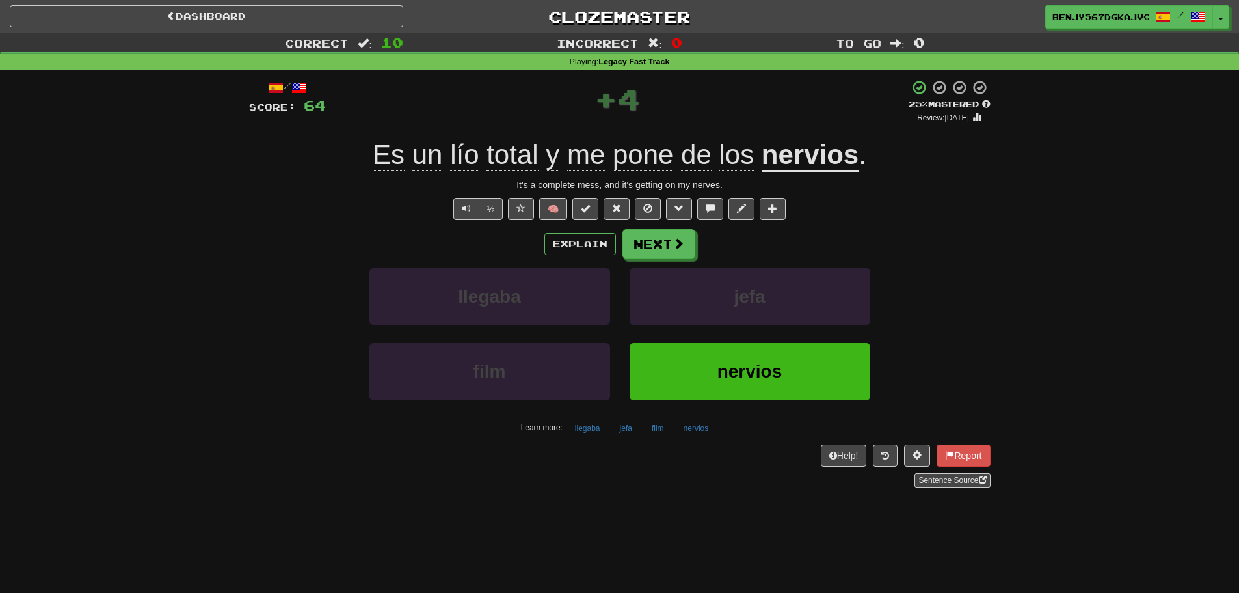
click at [641, 223] on div "/ Score: 64 + 4 25 % Mastered Review: [DATE] Es un lío total y me pone de los n…" at bounding box center [620, 283] width 742 height 408
click at [638, 242] on button "Next" at bounding box center [659, 245] width 73 height 30
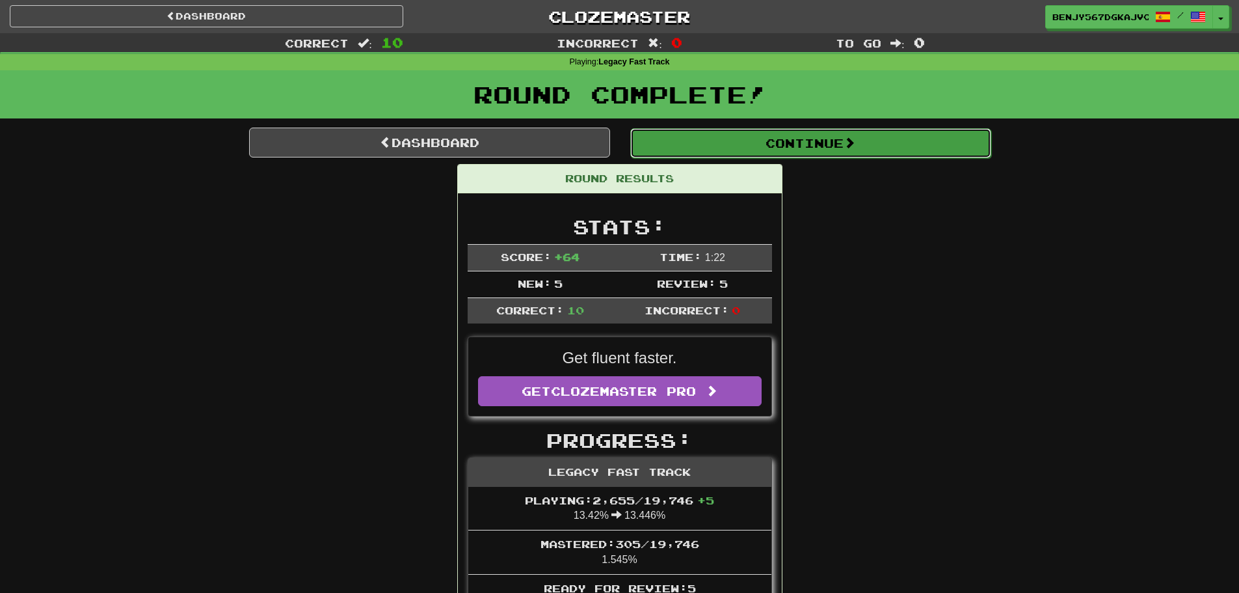
click at [801, 156] on button "Continue" at bounding box center [810, 143] width 361 height 30
